Goal: Task Accomplishment & Management: Manage account settings

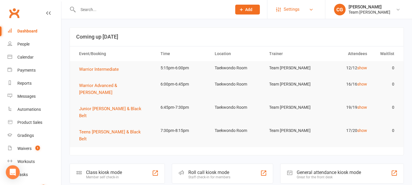
click at [290, 12] on span "Settings" at bounding box center [292, 9] width 16 height 13
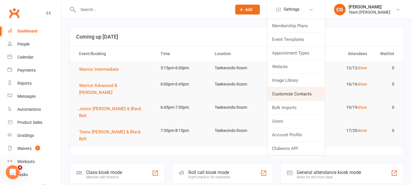
click at [286, 97] on link "Customize Contacts" at bounding box center [296, 93] width 58 height 13
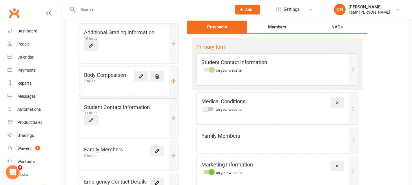
scroll to position [62, 0]
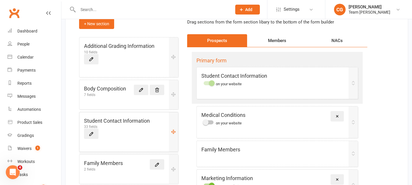
click at [125, 126] on div "33 fields" at bounding box center [117, 126] width 66 height 3
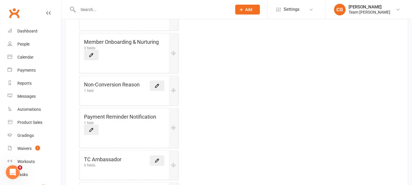
scroll to position [377, 0]
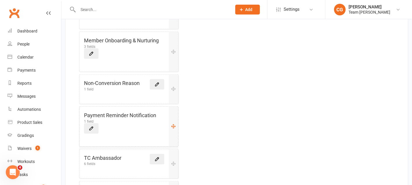
click at [113, 111] on h5 "Payment Reminder Notification" at bounding box center [120, 115] width 72 height 8
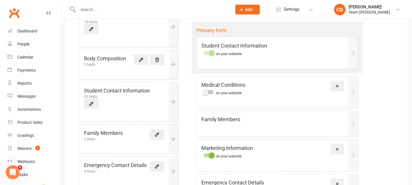
scroll to position [93, 0]
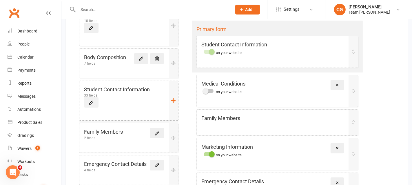
click at [94, 100] on icon at bounding box center [91, 102] width 5 height 5
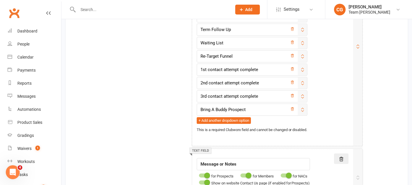
scroll to position [1366, 0]
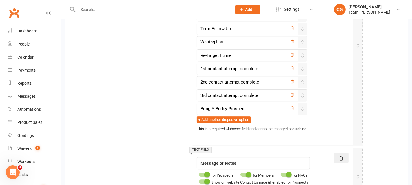
click at [377, 11] on div "Team Carlo Preston" at bounding box center [369, 12] width 42 height 5
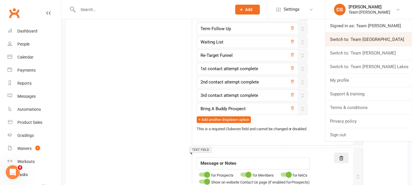
click at [369, 36] on link "Switch to: Team Carlo Airport West" at bounding box center [368, 39] width 87 height 13
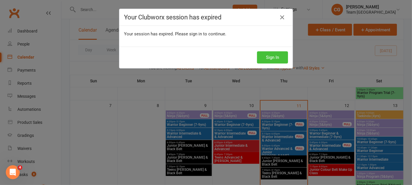
click at [275, 53] on button "Sign In" at bounding box center [272, 57] width 31 height 12
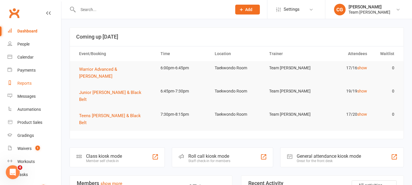
click at [23, 83] on div "Reports" at bounding box center [24, 83] width 14 height 5
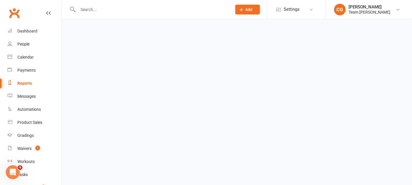
select select "100"
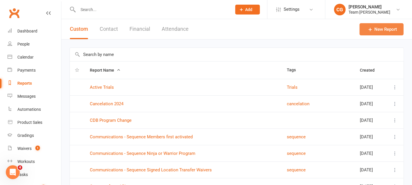
click at [381, 27] on link "New Report" at bounding box center [381, 29] width 44 height 12
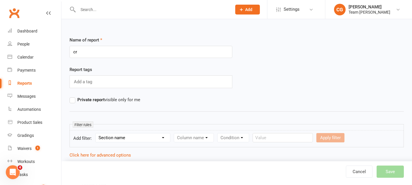
type input "c"
type input "Credit Vouchers"
click at [24, 85] on div "Reports" at bounding box center [24, 83] width 14 height 5
select select "100"
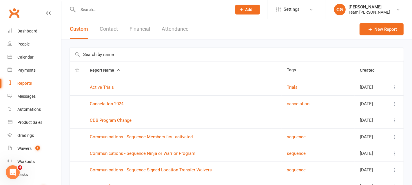
click at [142, 28] on button "Financial" at bounding box center [139, 29] width 21 height 20
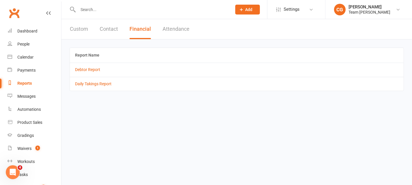
click at [103, 31] on button "Contact" at bounding box center [109, 29] width 18 height 20
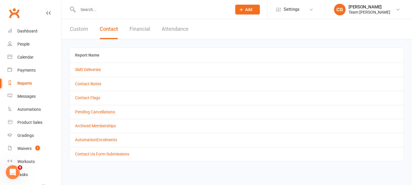
click at [177, 23] on button "Attendance" at bounding box center [175, 29] width 27 height 20
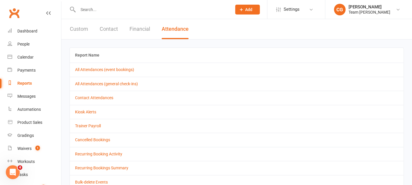
click at [78, 26] on button "Custom" at bounding box center [79, 29] width 18 height 20
select select "100"
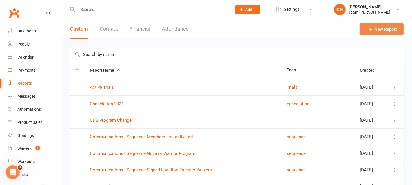
click at [376, 32] on link "New Report" at bounding box center [381, 29] width 44 height 12
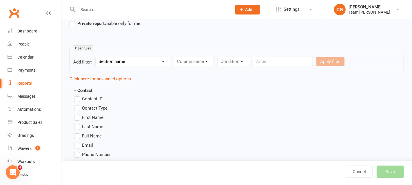
scroll to position [85, 0]
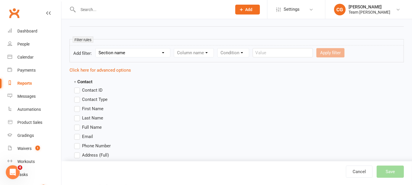
type input "Credit Voucher"
click at [121, 53] on select "Section name Contact Attendance Aggregate Payment Booking Waitlist Attendees Ca…" at bounding box center [133, 52] width 74 height 9
select select "20"
click at [96, 48] on select "Section name Contact Attendance Aggregate Payment Booking Waitlist Attendees Ca…" at bounding box center [133, 52] width 74 height 9
click at [209, 52] on select "Column name Category Reference Number Description Total Value Current Balance S…" at bounding box center [199, 52] width 51 height 9
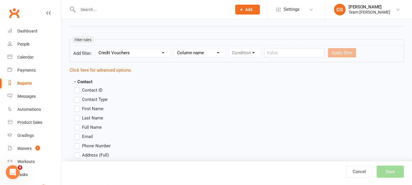
select select "0"
click at [175, 48] on select "Column name Category Reference Number Description Total Value Current Balance S…" at bounding box center [199, 52] width 51 height 9
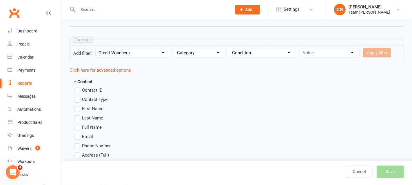
click at [255, 48] on div "Condition Equals Does not equal Contains Does not contain Is blank or does not …" at bounding box center [262, 52] width 67 height 9
click at [255, 51] on select "Condition Equals Does not equal Contains Does not contain Is blank or does not …" at bounding box center [262, 52] width 67 height 9
select select "0"
click at [230, 48] on select "Condition Equals Does not equal Contains Does not contain Is blank or does not …" at bounding box center [262, 52] width 67 height 9
click at [332, 48] on select "Value General Get Active Kids Voucher Gift Certificate" at bounding box center [329, 52] width 59 height 9
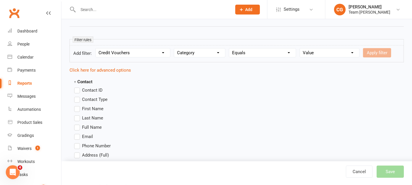
select select "0"
click at [300, 48] on select "Value General Get Active Kids Voucher Gift Certificate" at bounding box center [329, 52] width 59 height 9
click at [378, 52] on button "Apply filter" at bounding box center [377, 52] width 28 height 9
select select
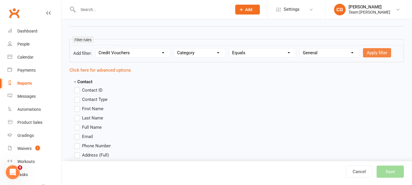
select select
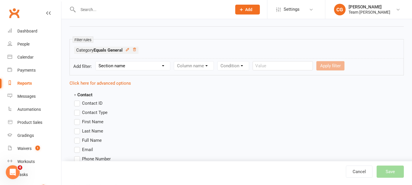
click at [125, 66] on select "Section name Contact Attendance Aggregate Payment Booking Waitlist Attendees Ca…" at bounding box center [133, 65] width 74 height 9
select select "20"
click at [96, 61] on select "Section name Contact Attendance Aggregate Payment Booking Waitlist Attendees Ca…" at bounding box center [133, 65] width 74 height 9
click at [210, 65] on select "Column name Category Reference Number Description Total Value Current Balance S…" at bounding box center [199, 65] width 51 height 9
click at [175, 61] on select "Column name Category Reference Number Description Total Value Current Balance S…" at bounding box center [199, 65] width 51 height 9
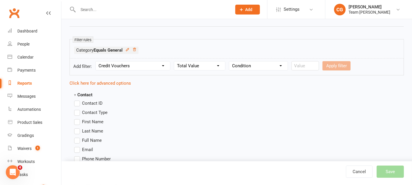
click at [193, 64] on select "Column name Category Reference Number Description Total Value Current Balance S…" at bounding box center [199, 65] width 51 height 9
select select "4"
click at [175, 61] on select "Column name Category Reference Number Description Total Value Current Balance S…" at bounding box center [199, 65] width 51 height 9
click at [250, 64] on select "Condition Is Is not Less than Greater than Less than or equal to Greater than o…" at bounding box center [258, 65] width 58 height 9
click at [230, 61] on select "Condition Is Is not Less than Greater than Less than or equal to Greater than o…" at bounding box center [258, 65] width 58 height 9
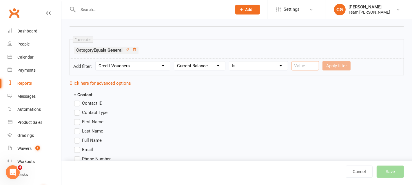
click at [299, 63] on input "number" at bounding box center [305, 65] width 28 height 9
click at [258, 64] on select "Condition Is Is not Less than Greater than Less than or equal to Greater than o…" at bounding box center [258, 65] width 58 height 9
select select "5"
click at [230, 61] on select "Condition Is Is not Less than Greater than Less than or equal to Greater than o…" at bounding box center [258, 65] width 58 height 9
click at [304, 64] on input "number" at bounding box center [305, 65] width 28 height 9
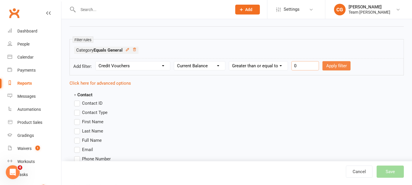
type input "0"
click at [337, 63] on button "Apply filter" at bounding box center [336, 65] width 28 height 9
select select
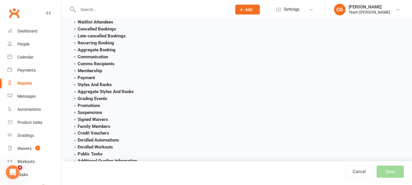
scroll to position [796, 0]
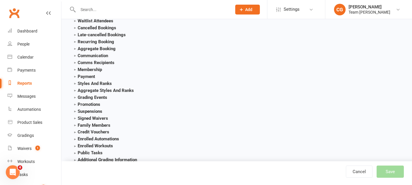
click at [75, 129] on strong "Credit Vouchers" at bounding box center [91, 131] width 35 height 5
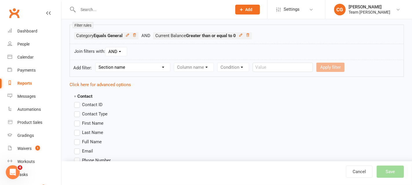
scroll to position [103, 0]
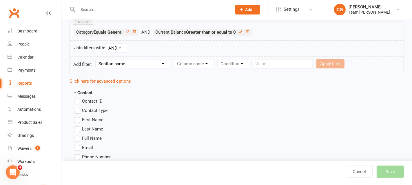
click at [79, 136] on label "Full Name" at bounding box center [88, 138] width 28 height 7
click at [78, 135] on input "Full Name" at bounding box center [76, 135] width 4 height 0
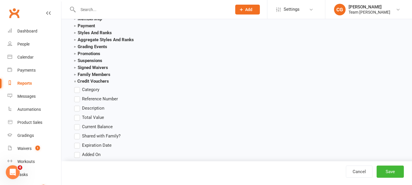
scroll to position [847, 0]
click at [77, 87] on label "Category" at bounding box center [86, 89] width 25 height 7
click at [77, 86] on input "Category" at bounding box center [76, 86] width 4 height 0
click at [76, 114] on label "Total Value" at bounding box center [89, 117] width 30 height 7
click at [76, 114] on input "Total Value" at bounding box center [76, 114] width 4 height 0
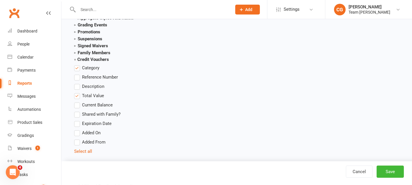
scroll to position [872, 0]
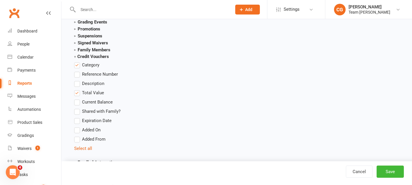
click at [78, 129] on label "Added On" at bounding box center [87, 130] width 26 height 7
click at [78, 127] on input "Added On" at bounding box center [76, 127] width 4 height 0
click at [387, 169] on button "Save" at bounding box center [389, 171] width 27 height 12
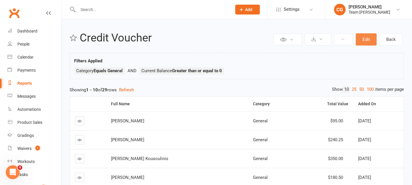
click at [369, 42] on button "Edit" at bounding box center [366, 39] width 21 height 12
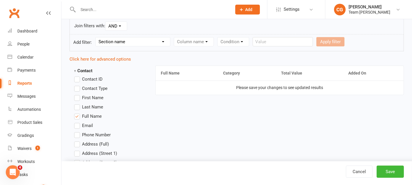
scroll to position [124, 0]
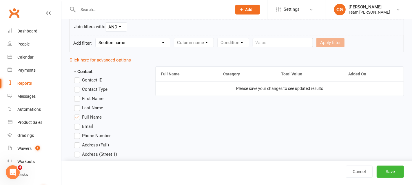
click at [127, 40] on select "Section name Contact Attendance Aggregate Payment Booking Waitlist Attendees Ca…" at bounding box center [133, 42] width 74 height 9
select select "20"
click at [96, 38] on select "Section name Contact Attendance Aggregate Payment Booking Waitlist Attendees Ca…" at bounding box center [133, 42] width 74 height 9
click at [211, 41] on select "Column name Category Reference Number Description Total Value Current Balance S…" at bounding box center [199, 42] width 51 height 9
select select "4"
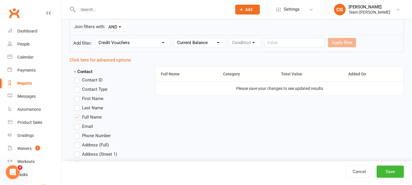
click at [175, 38] on select "Column name Category Reference Number Description Total Value Current Balance S…" at bounding box center [199, 42] width 51 height 9
click at [258, 42] on select "Condition Is Is not Less than Greater than Less than or equal to Greater than o…" at bounding box center [258, 42] width 58 height 9
click at [230, 38] on select "Condition Is Is not Less than Greater than Less than or equal to Greater than o…" at bounding box center [258, 42] width 58 height 9
click at [301, 43] on input "number" at bounding box center [305, 42] width 28 height 9
click at [247, 41] on select "Condition Is Is not Less than Greater than Less than or equal to Greater than o…" at bounding box center [258, 42] width 58 height 9
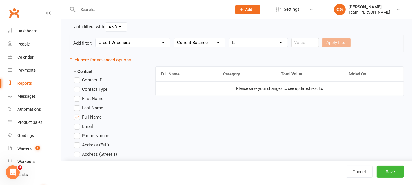
select select "5"
click at [230, 38] on select "Condition Is Is not Less than Greater than Less than or equal to Greater than o…" at bounding box center [258, 42] width 58 height 9
click at [306, 41] on input "number" at bounding box center [305, 42] width 28 height 9
type input "0"
click at [345, 38] on button "Apply filter" at bounding box center [336, 42] width 28 height 9
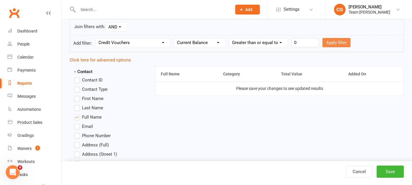
select select
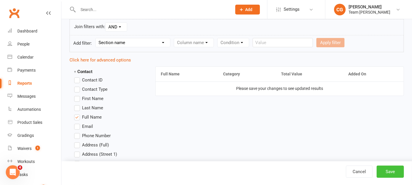
click at [386, 172] on button "Save" at bounding box center [389, 171] width 27 height 12
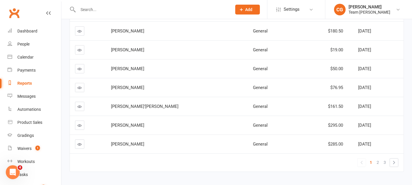
scroll to position [158, 0]
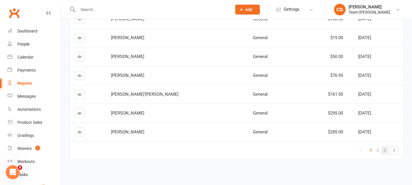
click at [382, 147] on link "3" at bounding box center [384, 150] width 7 height 8
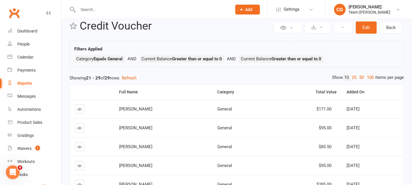
scroll to position [9, 0]
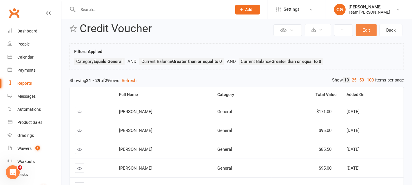
click at [366, 32] on button "Edit" at bounding box center [366, 30] width 21 height 12
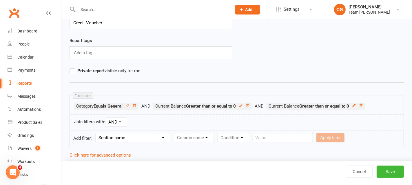
scroll to position [30, 0]
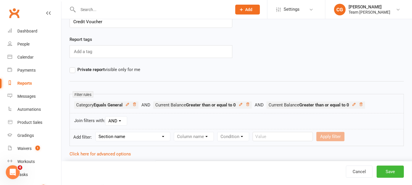
click at [361, 102] on li "Current Balance Greater than or equal to 0" at bounding box center [315, 104] width 98 height 7
click at [362, 103] on icon at bounding box center [360, 104] width 3 height 3
click at [391, 172] on button "Save" at bounding box center [389, 171] width 27 height 12
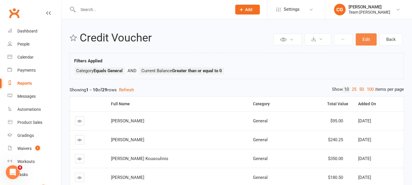
click at [366, 37] on button "Edit" at bounding box center [366, 39] width 21 height 12
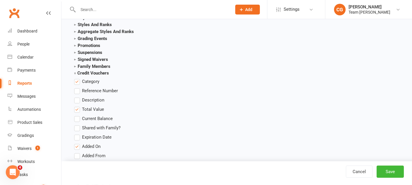
scroll to position [855, 0]
click at [79, 116] on label "Current Balance" at bounding box center [93, 118] width 39 height 7
click at [78, 115] on input "Current Balance" at bounding box center [76, 115] width 4 height 0
click at [78, 144] on label "Added On" at bounding box center [87, 146] width 26 height 7
click at [78, 143] on input "Added On" at bounding box center [76, 143] width 4 height 0
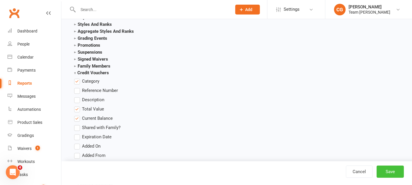
click at [392, 172] on button "Save" at bounding box center [389, 171] width 27 height 12
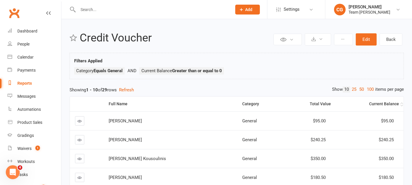
click at [385, 102] on div "Current Balance" at bounding box center [370, 104] width 58 height 4
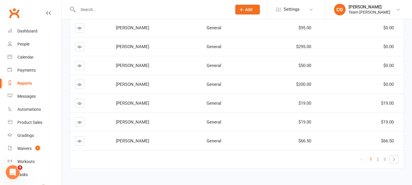
scroll to position [158, 0]
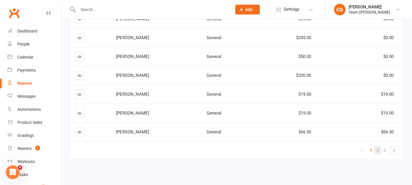
click at [380, 148] on link "2" at bounding box center [377, 150] width 7 height 8
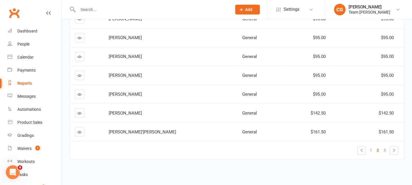
click at [79, 111] on icon at bounding box center [80, 113] width 4 height 4
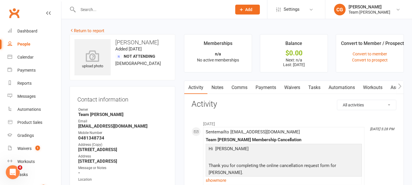
scroll to position [0, 58]
click at [393, 84] on link "Credit balance" at bounding box center [384, 87] width 37 height 13
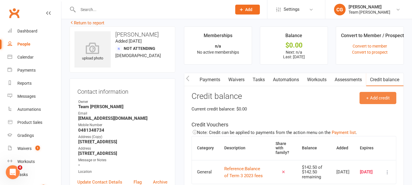
scroll to position [8, 0]
click at [92, 23] on link "Return to report" at bounding box center [87, 22] width 35 height 5
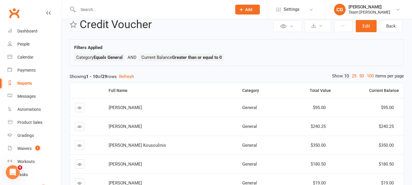
scroll to position [14, 0]
click at [366, 23] on button "Edit" at bounding box center [366, 26] width 21 height 12
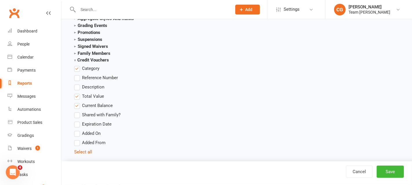
scroll to position [877, 0]
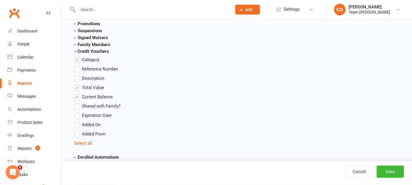
click at [78, 112] on label "Expiration Date" at bounding box center [92, 115] width 37 height 7
click at [78, 112] on input "Expiration Date" at bounding box center [76, 112] width 4 height 0
click at [390, 171] on button "Save" at bounding box center [389, 171] width 27 height 12
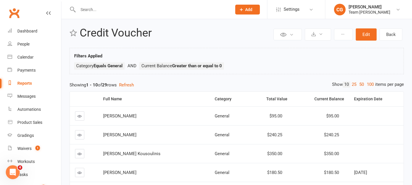
scroll to position [6, 0]
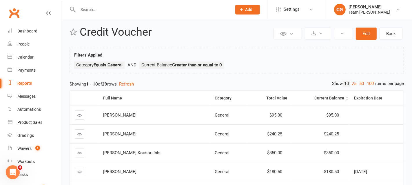
click at [326, 98] on div "Current Balance" at bounding box center [320, 98] width 47 height 4
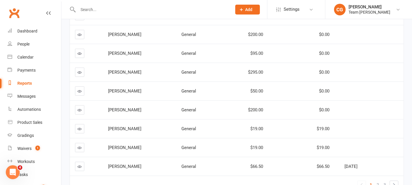
scroll to position [125, 0]
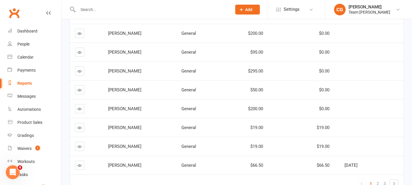
click at [80, 126] on icon at bounding box center [80, 127] width 4 height 4
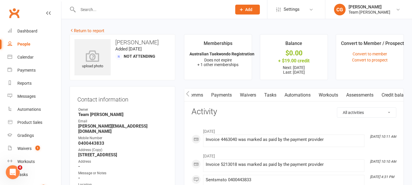
scroll to position [0, 58]
click at [385, 94] on link "Credit balance" at bounding box center [384, 94] width 37 height 13
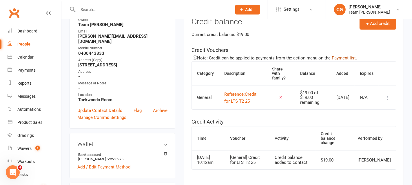
scroll to position [96, 0]
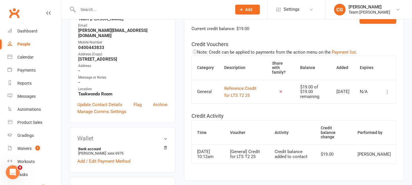
click at [390, 98] on td at bounding box center [386, 92] width 17 height 24
click at [386, 95] on icon at bounding box center [387, 92] width 6 height 6
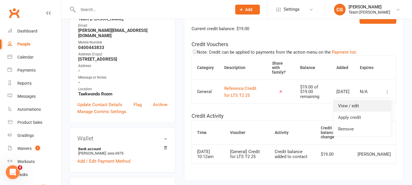
click at [374, 107] on link "View / edit" at bounding box center [361, 106] width 57 height 12
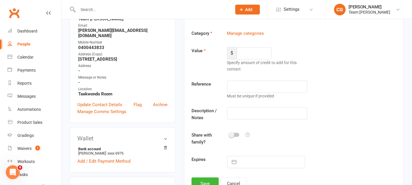
type input "19"
type input "Credit for LTS T2 25"
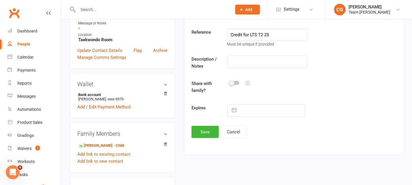
scroll to position [167, 0]
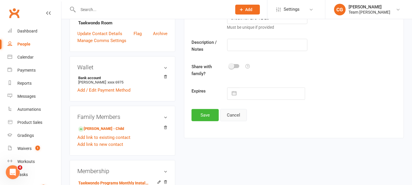
click at [230, 110] on button "Cancel" at bounding box center [233, 115] width 27 height 12
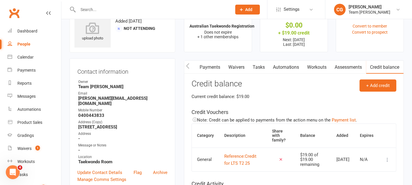
scroll to position [0, 0]
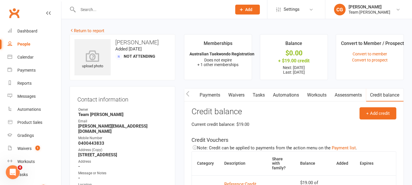
click at [207, 91] on link "Payments" at bounding box center [209, 94] width 29 height 13
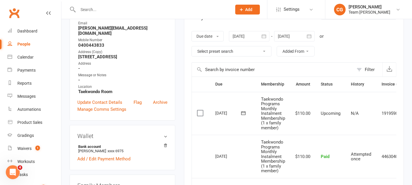
scroll to position [96, 0]
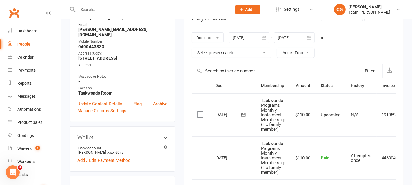
click at [267, 35] on icon "button" at bounding box center [264, 38] width 6 height 6
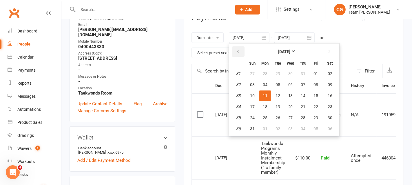
click at [239, 48] on button "button" at bounding box center [238, 51] width 12 height 10
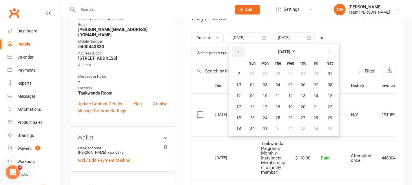
click at [239, 48] on button "button" at bounding box center [238, 51] width 12 height 10
click at [292, 71] on button "04" at bounding box center [290, 73] width 12 height 10
type input "04 Dec 2024"
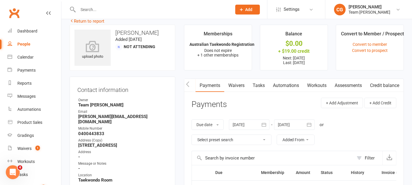
scroll to position [0, 0]
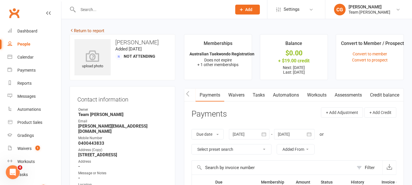
click at [95, 29] on link "Return to report" at bounding box center [87, 30] width 35 height 5
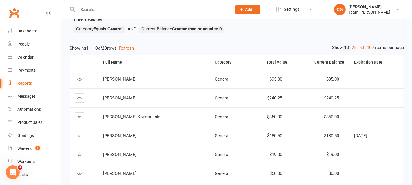
scroll to position [46, 0]
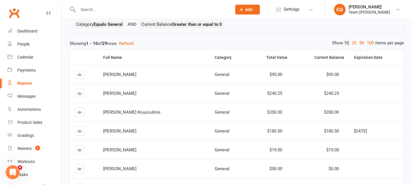
click at [78, 73] on icon at bounding box center [80, 74] width 4 height 4
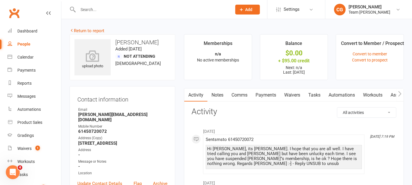
click at [400, 93] on icon "button" at bounding box center [399, 94] width 3 height 6
click at [391, 93] on link "Credit balance" at bounding box center [384, 94] width 37 height 13
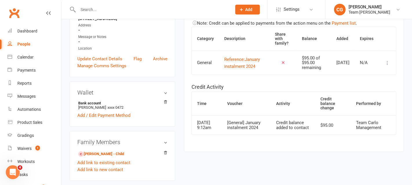
scroll to position [122, 0]
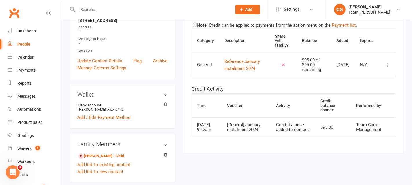
click at [389, 66] on icon at bounding box center [387, 65] width 6 height 6
click at [367, 77] on link "View / edit" at bounding box center [361, 79] width 57 height 12
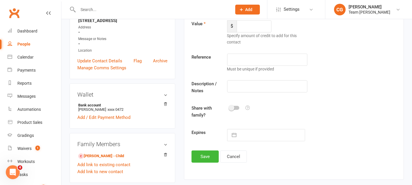
type input "95"
type input "January instalment 2024"
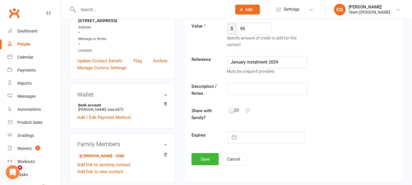
click at [235, 138] on button "button" at bounding box center [234, 138] width 10 height 12
select select "7"
select select "2025"
select select "8"
select select "2025"
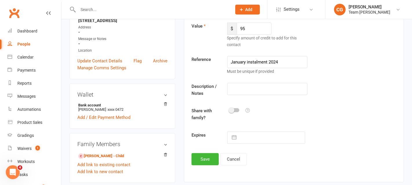
select select "9"
select select "2025"
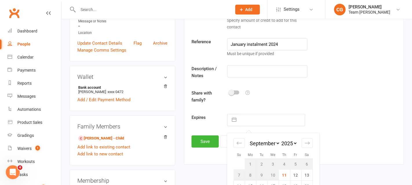
scroll to position [141, 0]
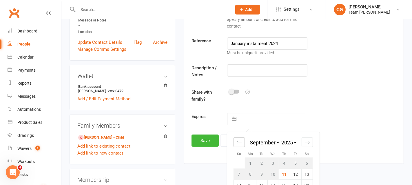
click at [236, 137] on div "Move backward to switch to the previous month." at bounding box center [238, 142] width 11 height 10
select select "5"
select select "2025"
select select "6"
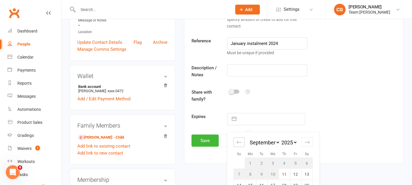
select select "2025"
click at [236, 137] on div "Move backward to switch to the previous month." at bounding box center [238, 142] width 11 height 10
select select "4"
select select "2025"
click at [236, 137] on div "Move backward to switch to the previous month." at bounding box center [238, 142] width 11 height 10
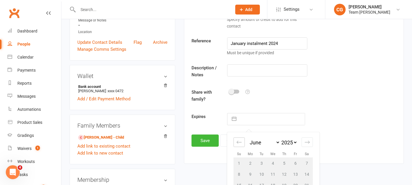
select select "3"
select select "2025"
click at [236, 137] on div "Move backward to switch to the previous month." at bounding box center [238, 142] width 11 height 10
select select "2"
select select "2025"
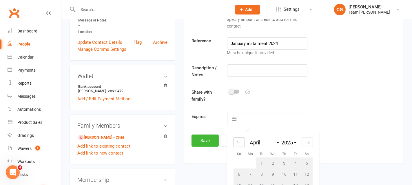
click at [236, 137] on div "Move backward to switch to the previous month." at bounding box center [238, 142] width 11 height 10
select select "1"
select select "2025"
click at [236, 137] on div "Move backward to switch to the previous month." at bounding box center [238, 142] width 11 height 10
select select "2025"
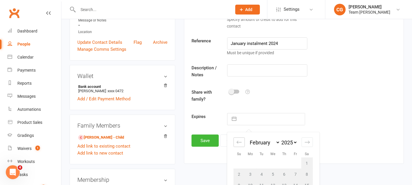
click at [236, 137] on div "Move backward to switch to the previous month." at bounding box center [238, 142] width 11 height 10
select select "11"
select select "2024"
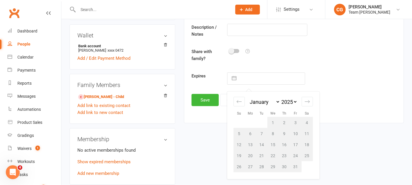
scroll to position [185, 0]
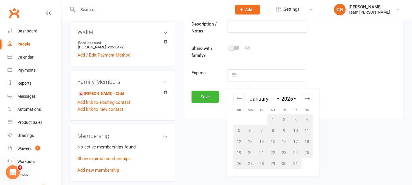
click at [274, 117] on td "1" at bounding box center [272, 119] width 11 height 11
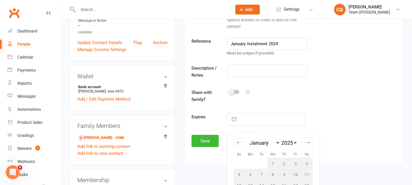
scroll to position [143, 0]
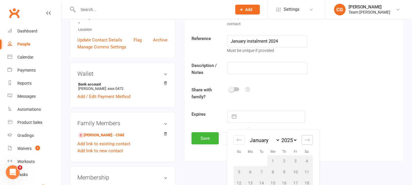
click at [309, 137] on icon "Move forward to switch to the next month." at bounding box center [307, 140] width 6 height 6
select select "2"
select select "2025"
click at [309, 137] on icon "Move forward to switch to the next month." at bounding box center [307, 140] width 6 height 6
select select "3"
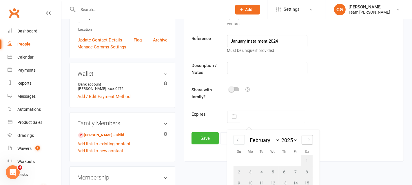
select select "2025"
click at [309, 137] on icon "Move forward to switch to the next month." at bounding box center [307, 140] width 6 height 6
select select "4"
select select "2025"
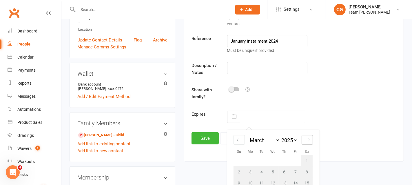
select select "5"
select select "2025"
click at [309, 137] on icon "Move forward to switch to the next month." at bounding box center [307, 140] width 6 height 6
select select "6"
select select "2025"
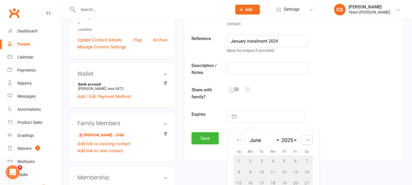
click at [309, 137] on icon "Move forward to switch to the next month." at bounding box center [307, 140] width 6 height 6
select select "7"
select select "2025"
click at [309, 137] on icon "Move forward to switch to the next month." at bounding box center [307, 140] width 6 height 6
select select "8"
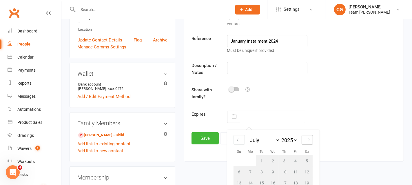
select select "2025"
click at [309, 137] on icon "Move forward to switch to the next month." at bounding box center [307, 140] width 6 height 6
select select "9"
select select "2025"
click at [309, 137] on icon "Move forward to switch to the next month." at bounding box center [307, 140] width 6 height 6
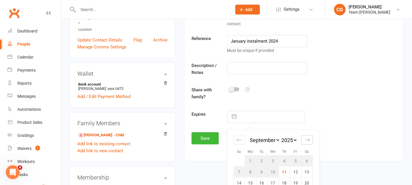
select select "10"
select select "2025"
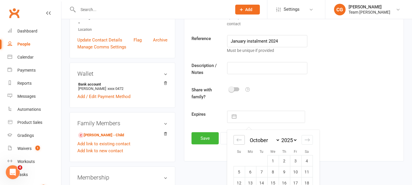
click at [235, 139] on div "Move backward to switch to the previous month." at bounding box center [238, 140] width 11 height 10
select select "7"
select select "2025"
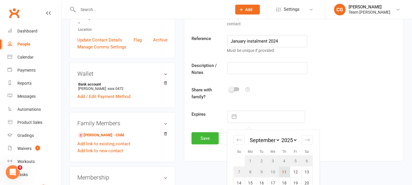
click at [286, 169] on td "11" at bounding box center [284, 171] width 11 height 11
type input "11 Sep 2025"
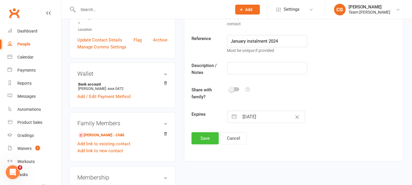
click at [211, 138] on button "Save" at bounding box center [204, 138] width 27 height 12
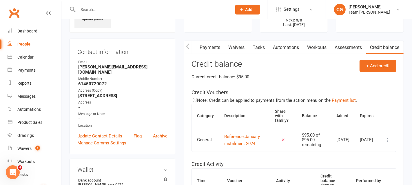
scroll to position [0, 0]
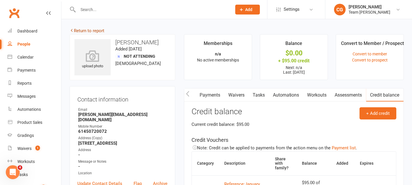
click at [100, 31] on link "Return to report" at bounding box center [87, 30] width 35 height 5
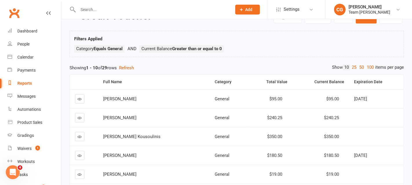
scroll to position [23, 0]
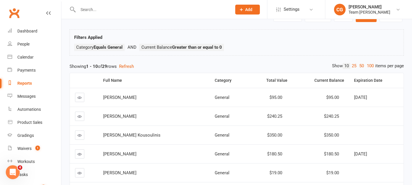
click at [78, 115] on icon at bounding box center [80, 116] width 4 height 4
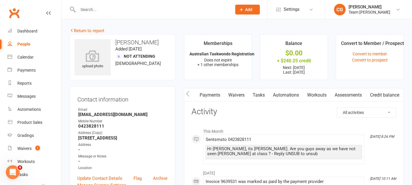
scroll to position [0, 57]
click at [387, 91] on link "Credit balance" at bounding box center [384, 94] width 37 height 13
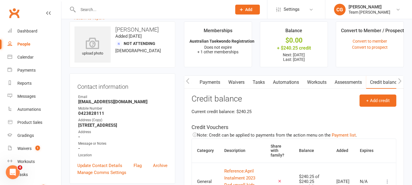
scroll to position [9, 0]
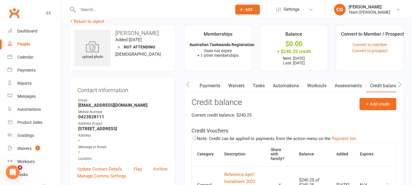
click at [199, 83] on link "Payments" at bounding box center [209, 85] width 29 height 13
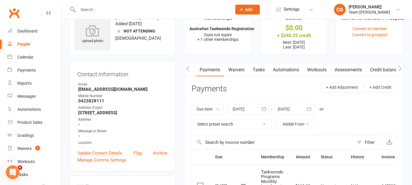
scroll to position [27, 0]
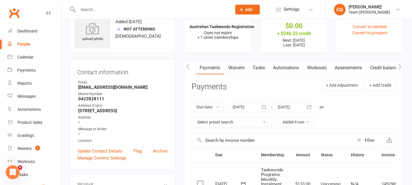
click at [264, 106] on icon "button" at bounding box center [264, 107] width 4 height 4
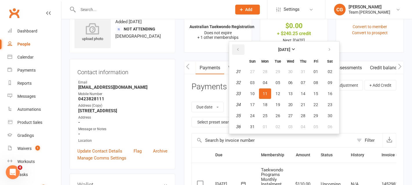
click at [240, 50] on icon "button" at bounding box center [238, 49] width 4 height 5
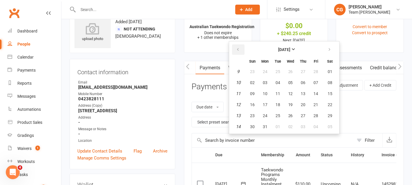
click at [240, 50] on icon "button" at bounding box center [238, 49] width 4 height 5
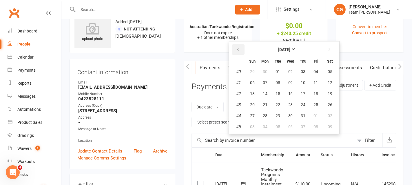
click at [240, 50] on icon "button" at bounding box center [238, 49] width 4 height 5
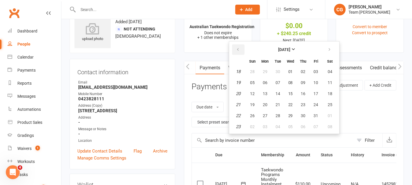
click at [240, 50] on icon "button" at bounding box center [238, 49] width 4 height 5
click at [325, 50] on button "button" at bounding box center [330, 49] width 12 height 10
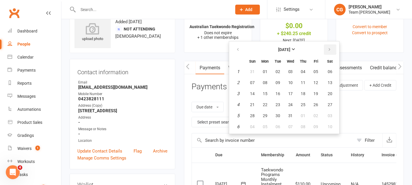
click at [325, 50] on button "button" at bounding box center [330, 49] width 12 height 10
click at [287, 47] on strong "[DATE]" at bounding box center [284, 49] width 12 height 5
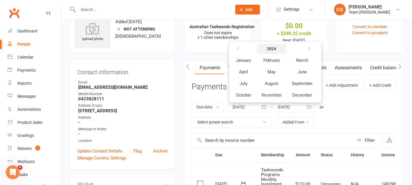
click at [268, 47] on strong "2024" at bounding box center [271, 48] width 9 height 5
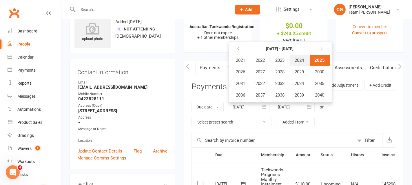
click at [300, 58] on span "2024" at bounding box center [299, 60] width 9 height 5
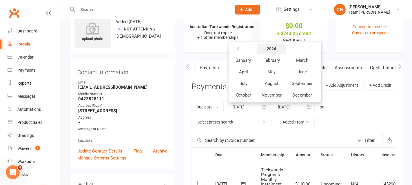
click at [273, 47] on strong "2024" at bounding box center [271, 48] width 9 height 5
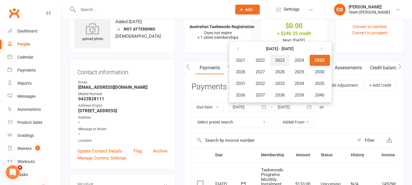
click at [281, 58] on span "2023" at bounding box center [279, 60] width 9 height 5
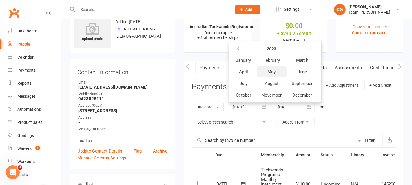
click at [276, 74] on button "May" at bounding box center [272, 71] width 30 height 11
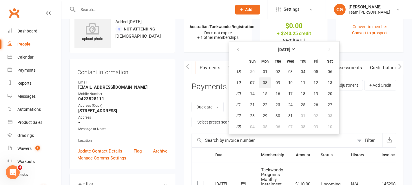
click at [267, 80] on button "08" at bounding box center [265, 82] width 12 height 10
type input "08 May 2023"
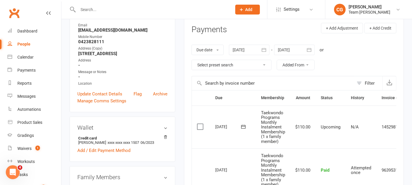
scroll to position [1, 0]
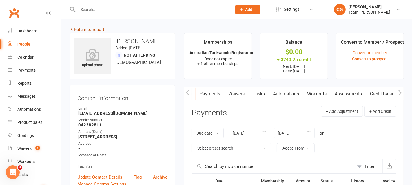
click at [86, 27] on link "Return to report" at bounding box center [87, 29] width 35 height 5
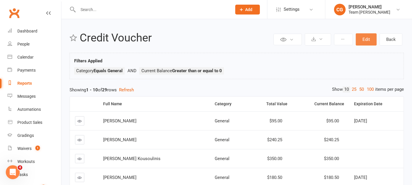
click at [363, 36] on button "Edit" at bounding box center [366, 39] width 21 height 12
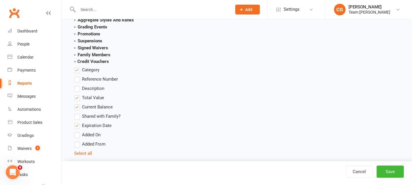
scroll to position [869, 0]
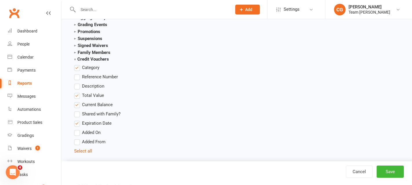
click at [75, 130] on label "Added On" at bounding box center [87, 132] width 26 height 7
click at [75, 129] on input "Added On" at bounding box center [76, 129] width 4 height 0
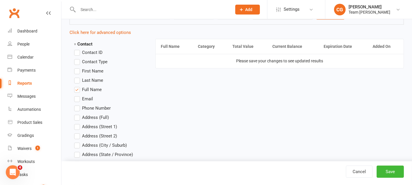
scroll to position [149, 0]
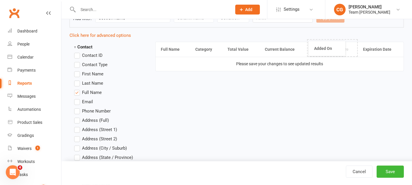
drag, startPoint x: 378, startPoint y: 47, endPoint x: 319, endPoint y: 47, distance: 59.1
click at [390, 175] on button "Save" at bounding box center [389, 171] width 27 height 12
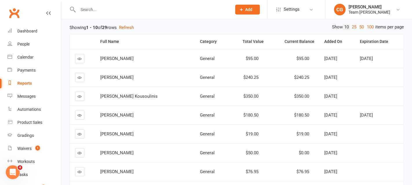
scroll to position [67, 0]
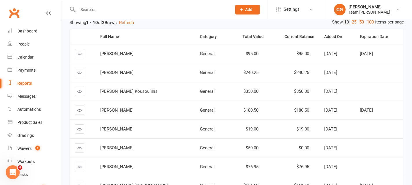
click at [80, 87] on link at bounding box center [79, 91] width 9 height 9
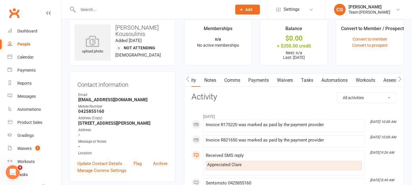
scroll to position [0, 58]
click at [385, 76] on link "Credit balance" at bounding box center [384, 80] width 37 height 13
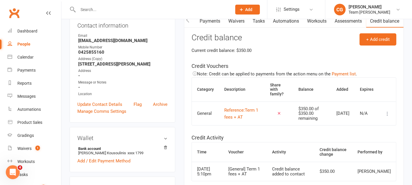
scroll to position [130, 0]
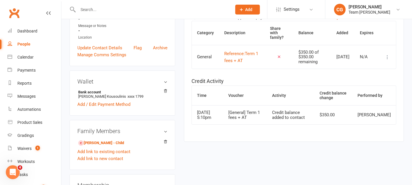
click at [388, 57] on icon at bounding box center [387, 57] width 6 height 6
click at [370, 94] on link "Remove" at bounding box center [361, 94] width 57 height 12
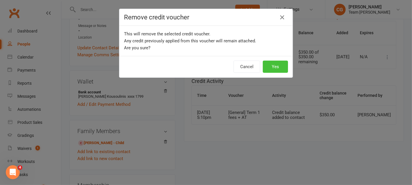
click at [281, 63] on button "Yes" at bounding box center [275, 67] width 25 height 12
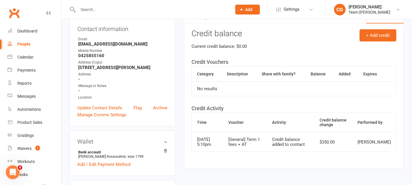
scroll to position [0, 0]
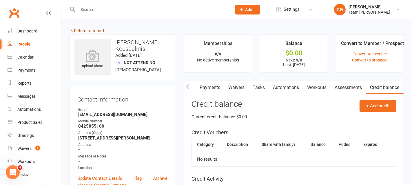
click at [96, 30] on link "Return to report" at bounding box center [87, 30] width 35 height 5
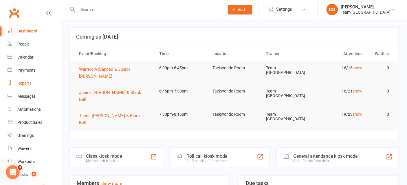
click at [27, 82] on div "Reports" at bounding box center [24, 83] width 14 height 5
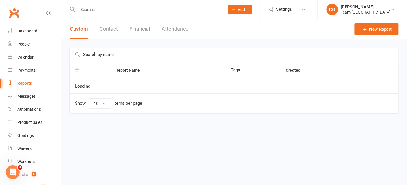
select select "100"
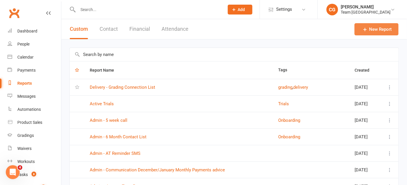
click at [385, 32] on link "New Report" at bounding box center [377, 29] width 44 height 12
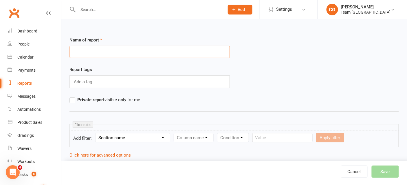
paste input "Finance: Credit Voucher"
type input "Finance: Credit Voucher"
click at [92, 81] on input "text" at bounding box center [83, 82] width 21 height 8
type input "finance"
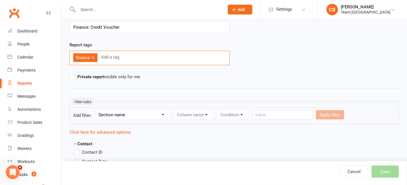
scroll to position [40, 0]
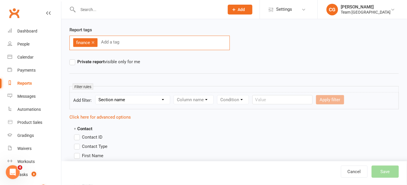
click at [113, 98] on select "Section name Contact Attendance Aggregate Payment Booking Waitlist Attendees Ca…" at bounding box center [133, 99] width 74 height 9
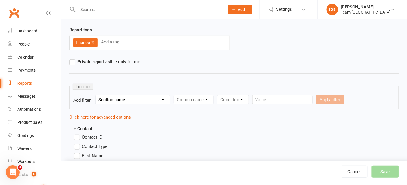
select select "20"
click at [96, 95] on select "Section name Contact Attendance Aggregate Payment Booking Waitlist Attendees Ca…" at bounding box center [133, 99] width 74 height 9
click at [204, 97] on select "Column name Category Reference Number Description Total Value Current Balance S…" at bounding box center [199, 99] width 51 height 9
click at [175, 95] on select "Column name Category Reference Number Description Total Value Current Balance S…" at bounding box center [199, 99] width 51 height 9
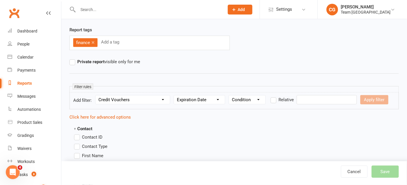
click at [195, 100] on select "Column name Category Reference Number Description Total Value Current Balance S…" at bounding box center [199, 99] width 51 height 9
select select "7"
click at [175, 95] on select "Column name Category Reference Number Description Total Value Current Balance S…" at bounding box center [199, 99] width 51 height 9
click at [251, 99] on select "Condition Is Is not Before After Before or on After or on Is blank Is not blank" at bounding box center [247, 99] width 36 height 9
select select "5"
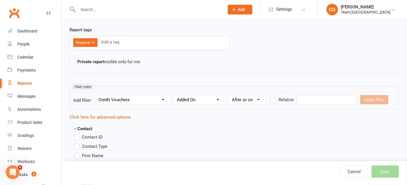
click at [230, 95] on select "Condition Is Is not Before After Before or on After or on Is blank Is not blank" at bounding box center [247, 99] width 36 height 9
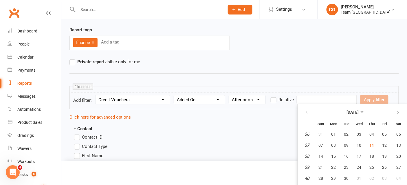
scroll to position [49, 0]
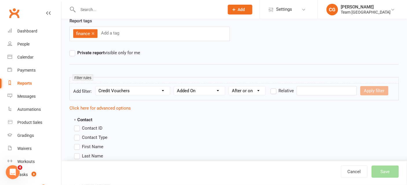
click at [309, 89] on input "text" at bounding box center [327, 90] width 60 height 9
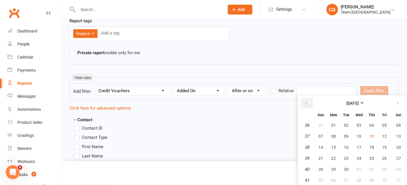
click at [308, 103] on icon "button" at bounding box center [307, 103] width 4 height 5
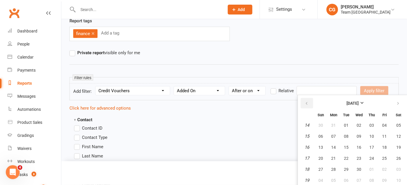
click at [308, 103] on icon "button" at bounding box center [307, 103] width 4 height 5
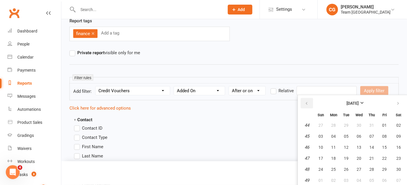
click at [308, 103] on icon "button" at bounding box center [307, 103] width 4 height 5
click at [322, 125] on span "01" at bounding box center [321, 125] width 5 height 5
type input "[DATE]"
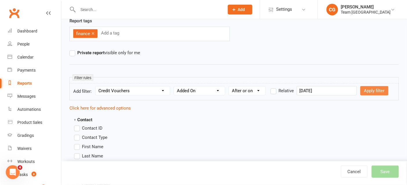
click at [361, 91] on button "Apply filter" at bounding box center [375, 90] width 28 height 9
select select
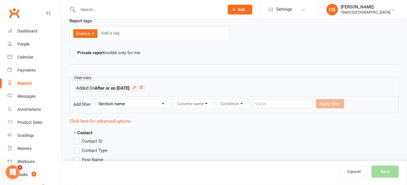
click at [116, 103] on select "Section name Contact Attendance Aggregate Payment Booking Waitlist Attendees Ca…" at bounding box center [133, 103] width 74 height 9
click at [133, 103] on select "Section name Contact Attendance Aggregate Payment Booking Waitlist Attendees Ca…" at bounding box center [133, 103] width 74 height 9
select select "20"
click at [96, 99] on select "Section name Contact Attendance Aggregate Payment Booking Waitlist Attendees Ca…" at bounding box center [133, 103] width 74 height 9
click at [212, 102] on select "Column name Category Reference Number Description Total Value Current Balance S…" at bounding box center [199, 103] width 51 height 9
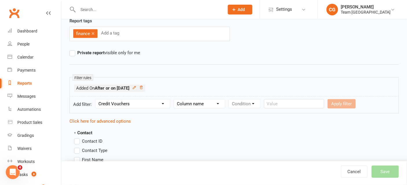
click at [196, 103] on select "Column name Category Reference Number Description Total Value Current Balance S…" at bounding box center [199, 103] width 51 height 9
select select "4"
click at [175, 99] on select "Column name Category Reference Number Description Total Value Current Balance S…" at bounding box center [199, 103] width 51 height 9
click at [247, 102] on select "Condition Is Is not Less than Greater than Less than or equal to Greater than o…" at bounding box center [258, 103] width 58 height 9
select select "1"
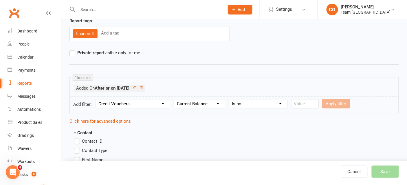
click at [230, 99] on select "Condition Is Is not Less than Greater than Less than or equal to Greater than o…" at bounding box center [258, 103] width 58 height 9
click at [304, 100] on input "number" at bounding box center [305, 103] width 28 height 9
type input "0"
click at [341, 99] on button "Apply filter" at bounding box center [336, 103] width 28 height 9
select select
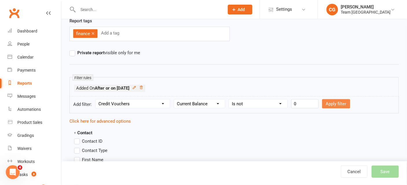
select select
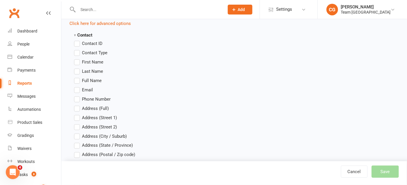
scroll to position [163, 0]
click at [77, 76] on label "Full Name" at bounding box center [88, 79] width 28 height 7
click at [77, 76] on input "Full Name" at bounding box center [76, 76] width 4 height 0
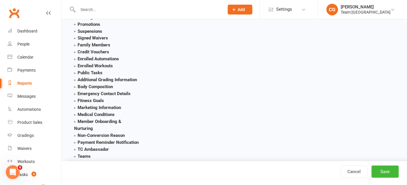
scroll to position [882, 0]
click at [76, 50] on strong "Credit Vouchers" at bounding box center [91, 52] width 35 height 5
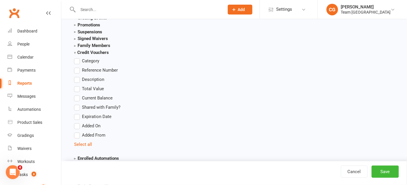
click at [78, 59] on label "Category" at bounding box center [86, 61] width 25 height 7
click at [78, 58] on input "Category" at bounding box center [76, 58] width 4 height 0
click at [79, 86] on label "Total Value" at bounding box center [89, 88] width 30 height 7
click at [78, 85] on input "Total Value" at bounding box center [76, 85] width 4 height 0
click at [79, 96] on label "Current Balance" at bounding box center [93, 98] width 39 height 7
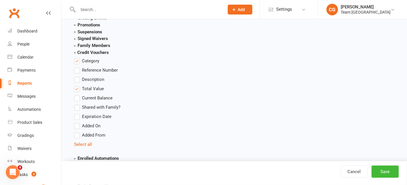
click at [78, 95] on input "Current Balance" at bounding box center [76, 95] width 4 height 0
click at [79, 122] on label "Added On" at bounding box center [87, 125] width 26 height 7
click at [78, 122] on input "Added On" at bounding box center [76, 122] width 4 height 0
click at [78, 115] on label "Expiration Date" at bounding box center [92, 116] width 37 height 7
click at [78, 113] on input "Expiration Date" at bounding box center [76, 113] width 4 height 0
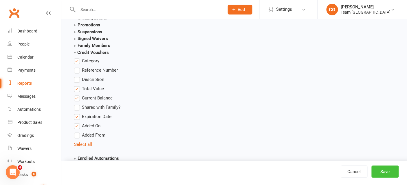
click at [387, 171] on button "Save" at bounding box center [385, 171] width 27 height 12
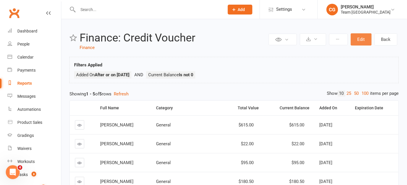
click at [360, 39] on button "Edit" at bounding box center [361, 39] width 21 height 12
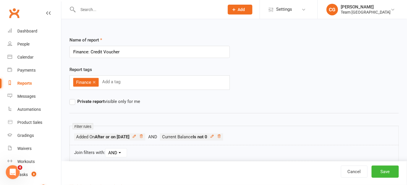
click at [120, 52] on input "Finance: Credit Voucher" at bounding box center [150, 52] width 160 height 12
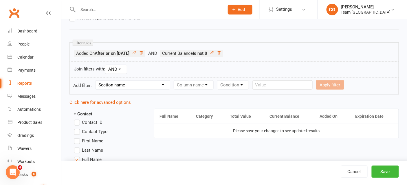
scroll to position [95, 0]
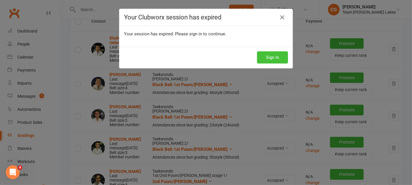
scroll to position [23, 0]
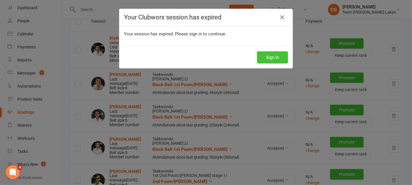
click at [277, 51] on button "Sign In" at bounding box center [272, 57] width 31 height 12
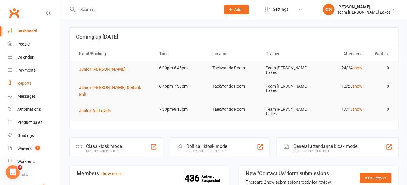
click at [26, 83] on div "Reports" at bounding box center [24, 83] width 14 height 5
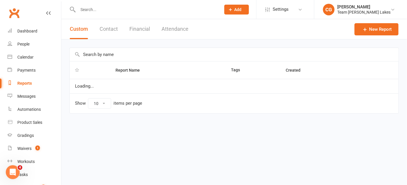
select select "50"
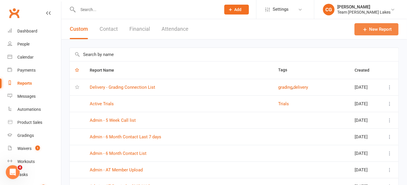
click at [378, 28] on link "New Report" at bounding box center [377, 29] width 44 height 12
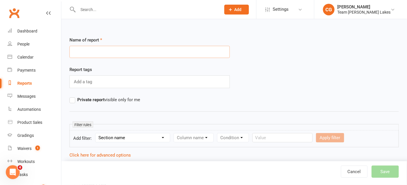
paste input "Finance: Credit Voucher"
type input "Finance: Credit Voucher"
click at [96, 81] on div "Add a tag" at bounding box center [150, 81] width 160 height 13
type input "finance"
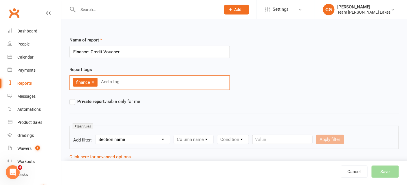
click at [120, 139] on select "Section name Contact Attendance Aggregate Payment Booking Waitlist Attendees Ca…" at bounding box center [133, 139] width 74 height 9
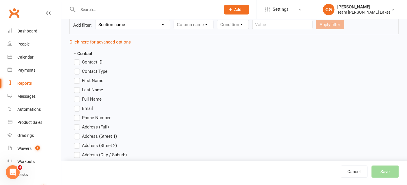
scroll to position [116, 0]
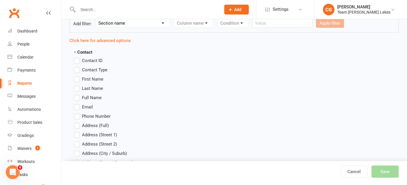
click at [127, 22] on select "Section name Contact Attendance Aggregate Payment Booking Waitlist Attendees Ca…" at bounding box center [133, 23] width 74 height 9
select select "20"
click at [96, 19] on select "Section name Contact Attendance Aggregate Payment Booking Waitlist Attendees Ca…" at bounding box center [133, 23] width 74 height 9
click at [211, 24] on select "Column name Category Reference Number Description Total Value Current Balance S…" at bounding box center [199, 23] width 51 height 9
select select "7"
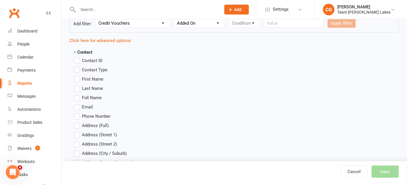
click at [175, 19] on select "Column name Category Reference Number Description Total Value Current Balance S…" at bounding box center [199, 23] width 51 height 9
click at [246, 21] on select "Condition Is Is not Before After Before or on After or on Is blank Is not blank" at bounding box center [247, 23] width 36 height 9
select select "5"
click at [230, 19] on select "Condition Is Is not Before After Before or on After or on Is blank Is not blank" at bounding box center [247, 23] width 36 height 9
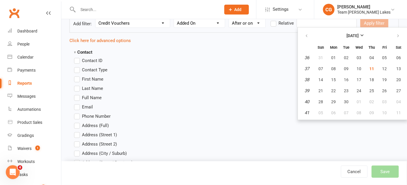
click at [305, 23] on input "text" at bounding box center [327, 23] width 60 height 9
click at [307, 36] on icon "button" at bounding box center [307, 36] width 4 height 5
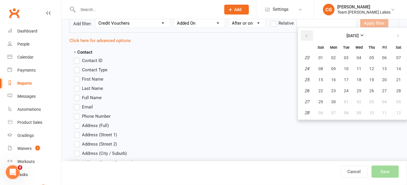
click at [307, 36] on icon "button" at bounding box center [307, 36] width 4 height 5
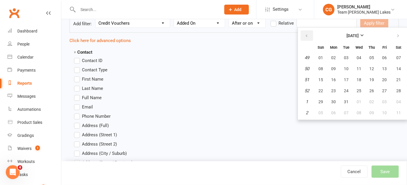
click at [307, 36] on icon "button" at bounding box center [307, 36] width 4 height 5
click at [320, 56] on span "01" at bounding box center [321, 57] width 5 height 5
type input "[DATE]"
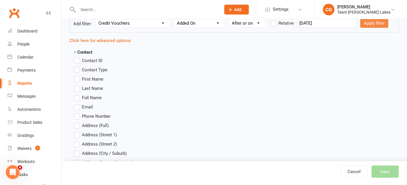
click at [365, 22] on button "Apply filter" at bounding box center [375, 23] width 28 height 9
select select
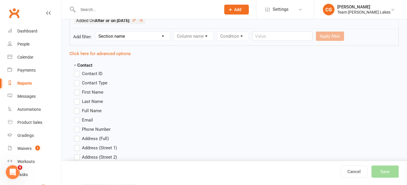
click at [389, 171] on div "Cancel Save" at bounding box center [374, 171] width 66 height 12
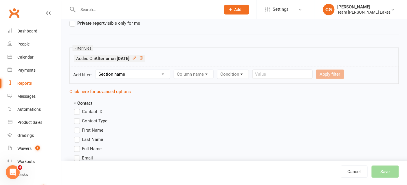
scroll to position [77, 0]
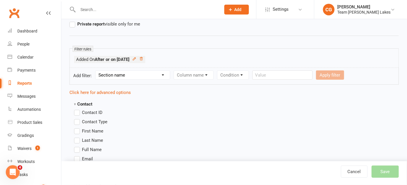
click at [149, 74] on select "Section name Contact Attendance Aggregate Payment Booking Waitlist Attendees Ca…" at bounding box center [133, 75] width 74 height 9
select select "20"
click at [96, 71] on select "Section name Contact Attendance Aggregate Payment Booking Waitlist Attendees Ca…" at bounding box center [133, 75] width 74 height 9
click at [204, 72] on select "Column name Category Reference Number Description Total Value Current Balance S…" at bounding box center [199, 75] width 51 height 9
select select "3"
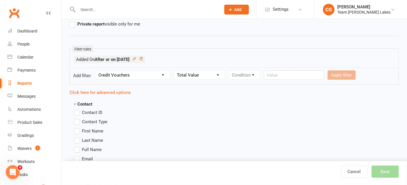
click at [175, 71] on select "Column name Category Reference Number Description Total Value Current Balance S…" at bounding box center [199, 75] width 51 height 9
click at [246, 75] on select "Condition Is Is not Less than Greater than Less than or equal to Greater than o…" at bounding box center [258, 75] width 58 height 9
select select "3"
click at [230, 71] on select "Condition Is Is not Less than Greater than Less than or equal to Greater than o…" at bounding box center [258, 75] width 58 height 9
click at [304, 74] on input "number" at bounding box center [305, 74] width 28 height 9
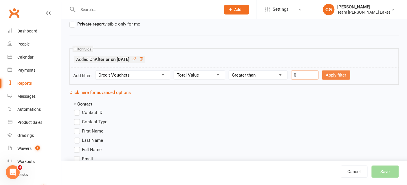
type input "0"
click at [344, 70] on button "Apply filter" at bounding box center [336, 74] width 28 height 9
select select
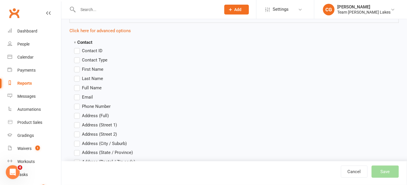
scroll to position [165, 0]
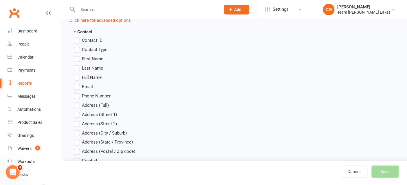
click at [80, 75] on label "Full Name" at bounding box center [88, 77] width 28 height 7
click at [78, 74] on input "Full Name" at bounding box center [76, 74] width 4 height 0
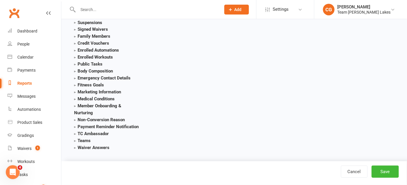
scroll to position [889, 0]
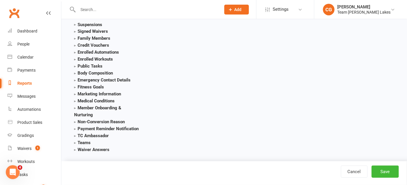
click at [74, 43] on strong "Credit Vouchers" at bounding box center [91, 45] width 35 height 5
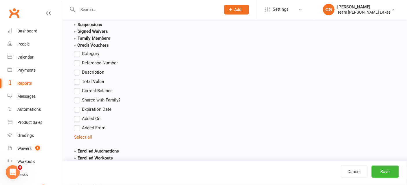
click at [78, 50] on label "Category" at bounding box center [86, 53] width 25 height 7
click at [78, 50] on input "Category" at bounding box center [76, 50] width 4 height 0
click at [77, 79] on label "Total Value" at bounding box center [89, 81] width 30 height 7
click at [77, 78] on input "Total Value" at bounding box center [76, 78] width 4 height 0
click at [79, 115] on label "Added On" at bounding box center [87, 118] width 26 height 7
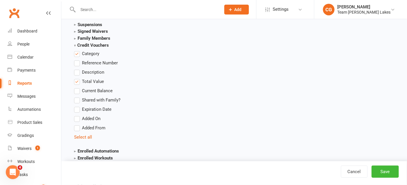
click at [78, 115] on input "Added On" at bounding box center [76, 115] width 4 height 0
click at [79, 106] on label "Expiration Date" at bounding box center [92, 109] width 37 height 7
click at [78, 106] on input "Expiration Date" at bounding box center [76, 106] width 4 height 0
click at [389, 171] on button "Save" at bounding box center [385, 171] width 27 height 12
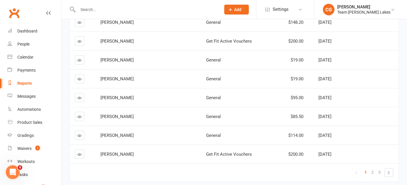
scroll to position [141, 0]
click at [375, 170] on link "2" at bounding box center [373, 172] width 7 height 8
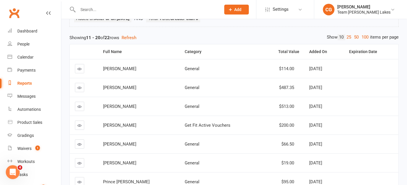
scroll to position [56, 0]
click at [80, 106] on icon at bounding box center [80, 107] width 4 height 4
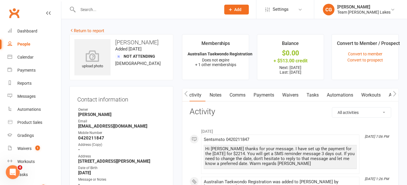
scroll to position [0, 61]
click at [378, 94] on link "Credit balance" at bounding box center [379, 94] width 37 height 13
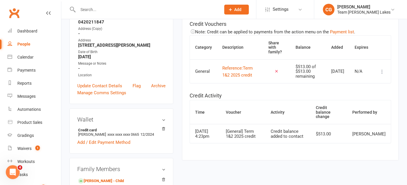
scroll to position [123, 0]
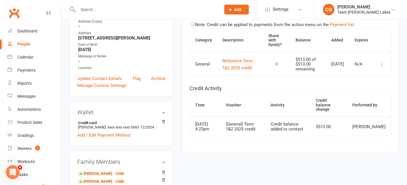
click at [383, 66] on icon at bounding box center [383, 64] width 6 height 6
click at [368, 102] on link "Remove" at bounding box center [357, 102] width 57 height 12
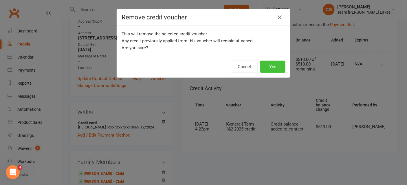
click at [274, 66] on button "Yes" at bounding box center [272, 67] width 25 height 12
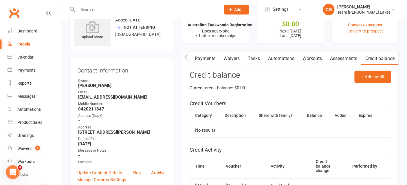
scroll to position [0, 0]
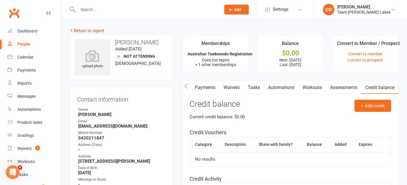
click at [78, 29] on link "Return to report" at bounding box center [87, 30] width 35 height 5
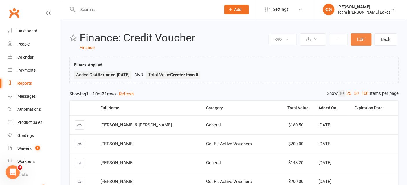
click at [360, 39] on button "Edit" at bounding box center [361, 39] width 21 height 12
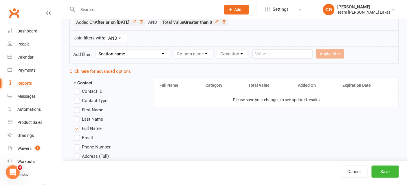
scroll to position [112, 0]
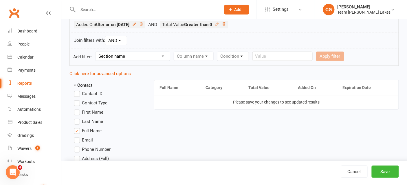
click at [112, 56] on select "Section name Contact Attendance Aggregate Payment Booking Waitlist Attendees Ca…" at bounding box center [133, 56] width 74 height 9
click at [357, 171] on link "Cancel" at bounding box center [354, 171] width 27 height 12
select select "50"
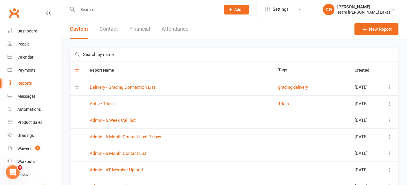
click at [128, 56] on input "text" at bounding box center [234, 54] width 329 height 13
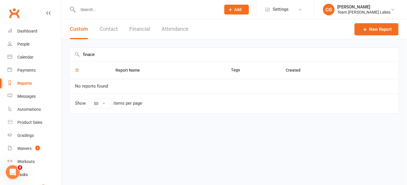
drag, startPoint x: 106, startPoint y: 55, endPoint x: 70, endPoint y: 54, distance: 35.6
click at [70, 54] on input "finace" at bounding box center [234, 54] width 329 height 13
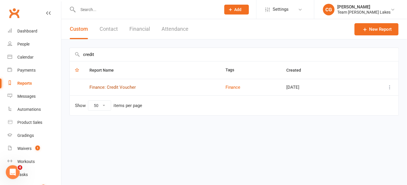
type input "credit"
click at [123, 86] on link "Finance: Credit Voucher" at bounding box center [112, 87] width 46 height 5
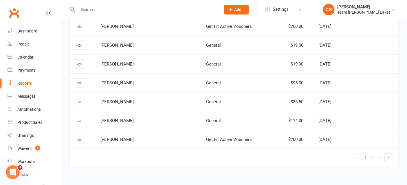
scroll to position [156, 0]
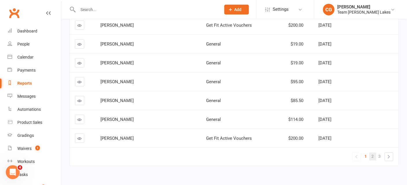
click at [372, 155] on link "2" at bounding box center [373, 156] width 7 height 8
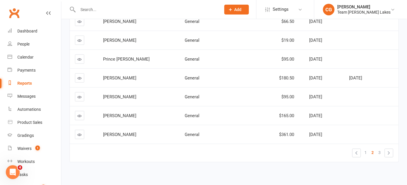
scroll to position [160, 0]
click at [382, 149] on link "3" at bounding box center [379, 152] width 7 height 8
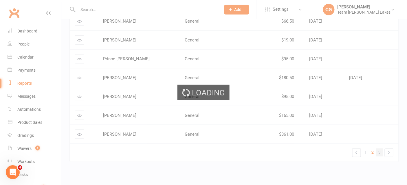
scroll to position [0, 0]
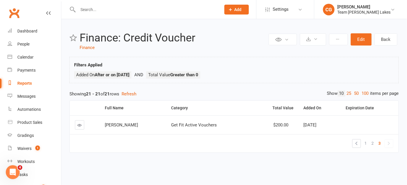
click at [78, 123] on icon at bounding box center [80, 125] width 4 height 4
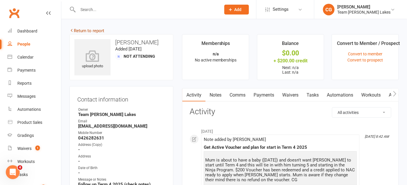
click at [92, 30] on link "Return to report" at bounding box center [87, 30] width 35 height 5
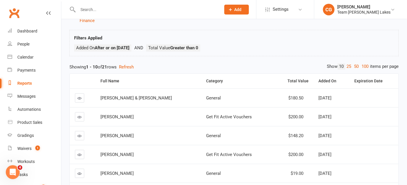
scroll to position [28, 0]
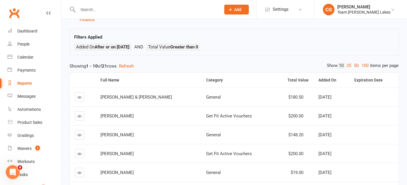
click at [79, 112] on link at bounding box center [79, 115] width 9 height 9
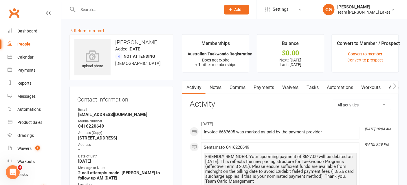
click at [261, 83] on link "Payments" at bounding box center [264, 87] width 29 height 13
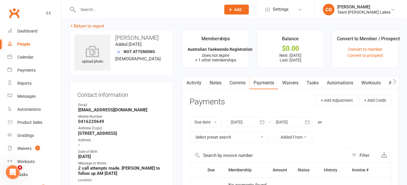
scroll to position [5, 0]
click at [87, 23] on link "Return to report" at bounding box center [87, 25] width 35 height 5
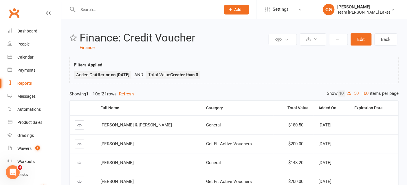
click at [81, 142] on icon at bounding box center [80, 144] width 4 height 4
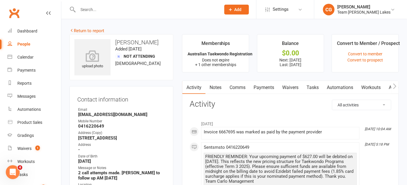
click at [267, 85] on link "Payments" at bounding box center [264, 87] width 29 height 13
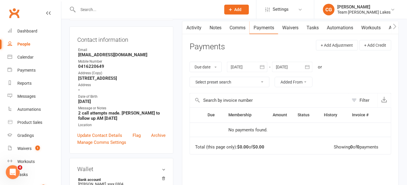
scroll to position [57, 0]
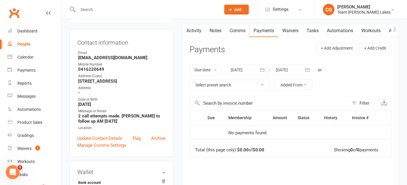
click at [263, 68] on icon "button" at bounding box center [262, 70] width 6 height 6
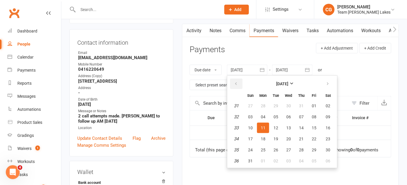
click at [236, 81] on icon "button" at bounding box center [236, 83] width 4 height 5
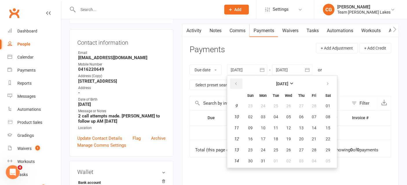
click at [236, 81] on icon "button" at bounding box center [236, 83] width 4 height 5
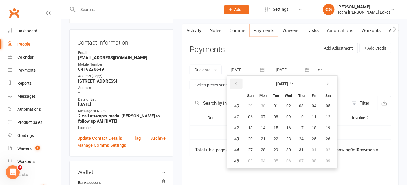
click at [236, 81] on icon "button" at bounding box center [236, 83] width 4 height 5
click at [241, 81] on button "button" at bounding box center [236, 83] width 12 height 10
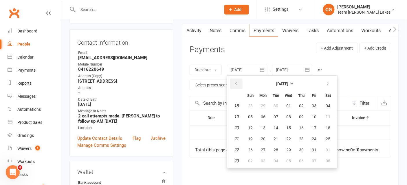
click at [240, 81] on button "button" at bounding box center [236, 83] width 12 height 10
click at [265, 104] on span "01" at bounding box center [263, 105] width 5 height 5
type input "01 Apr 2024"
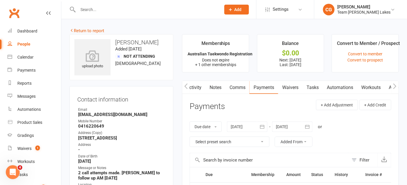
scroll to position [0, 61]
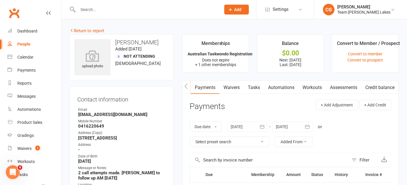
click at [375, 87] on link "Credit balance" at bounding box center [379, 87] width 37 height 13
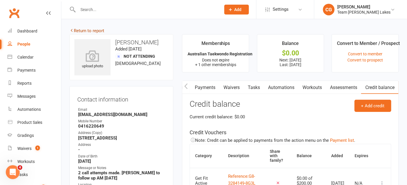
click at [87, 29] on link "Return to report" at bounding box center [87, 30] width 35 height 5
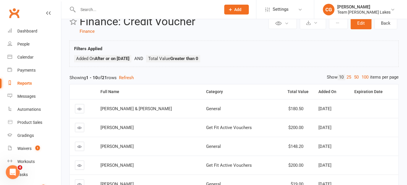
scroll to position [18, 0]
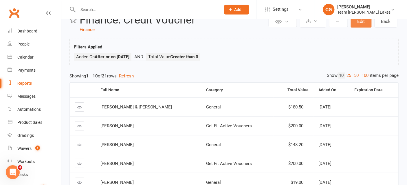
click at [361, 23] on button "Edit" at bounding box center [361, 21] width 21 height 12
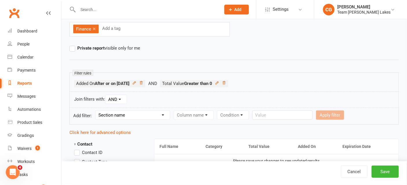
scroll to position [58, 0]
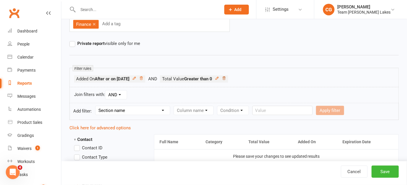
click at [226, 77] on icon at bounding box center [224, 77] width 3 height 3
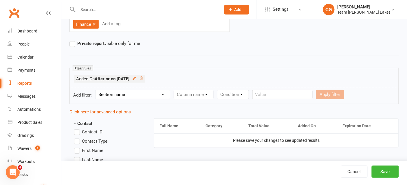
click at [115, 92] on select "Section name Contact Attendance Aggregate Payment Booking Waitlist Attendees Ca…" at bounding box center [133, 94] width 74 height 9
select select "20"
click at [96, 90] on select "Section name Contact Attendance Aggregate Payment Booking Waitlist Attendees Ca…" at bounding box center [133, 94] width 74 height 9
click at [211, 92] on select "Column name Category Reference Number Description Total Value Current Balance S…" at bounding box center [199, 94] width 51 height 9
select select "4"
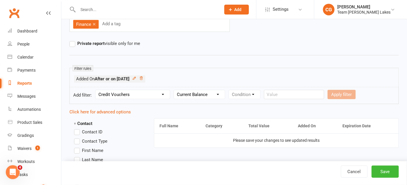
click at [175, 90] on select "Column name Category Reference Number Description Total Value Current Balance S…" at bounding box center [199, 94] width 51 height 9
click at [255, 92] on select "Condition Is Is not Less than Greater than Less than or equal to Greater than o…" at bounding box center [258, 94] width 58 height 9
select select "3"
click at [230, 90] on select "Condition Is Is not Less than Greater than Less than or equal to Greater than o…" at bounding box center [258, 94] width 58 height 9
click at [304, 93] on input "number" at bounding box center [305, 94] width 28 height 9
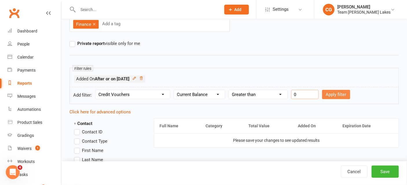
type input "0"
click at [343, 92] on button "Apply filter" at bounding box center [336, 94] width 28 height 9
select select
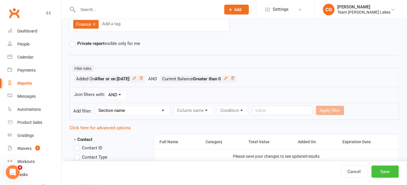
click at [387, 170] on button "Save" at bounding box center [385, 171] width 27 height 12
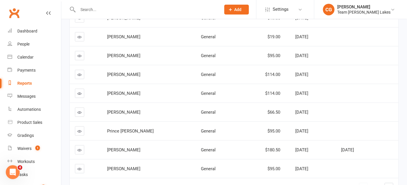
scroll to position [162, 0]
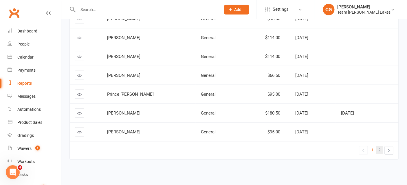
click at [381, 149] on span "2" at bounding box center [380, 150] width 2 height 8
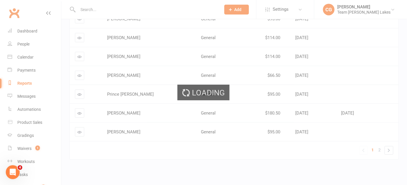
scroll to position [32, 0]
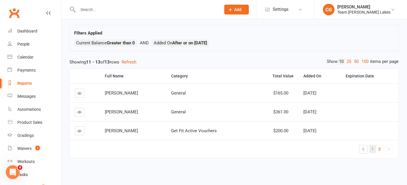
click at [375, 147] on link "1" at bounding box center [373, 149] width 7 height 8
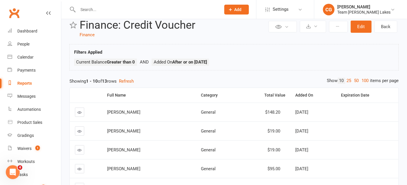
scroll to position [0, 0]
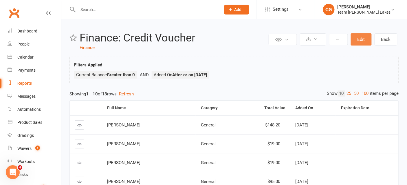
click at [358, 41] on button "Edit" at bounding box center [361, 39] width 21 height 12
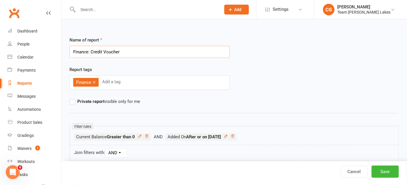
click at [120, 52] on input "Finance: Credit Voucher" at bounding box center [150, 52] width 160 height 12
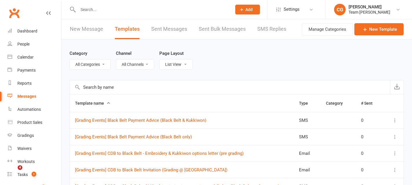
select select "100"
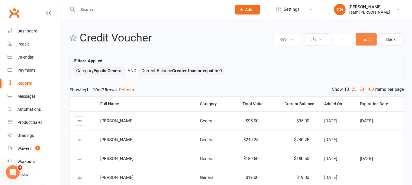
click at [366, 34] on button "Edit" at bounding box center [366, 39] width 21 height 12
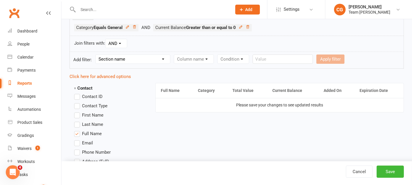
scroll to position [105, 0]
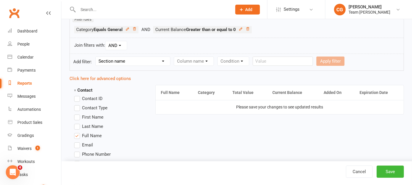
click at [138, 57] on select "Section name Contact Attendance Aggregate Payment Booking Waitlist Attendees Ca…" at bounding box center [133, 61] width 74 height 9
select select "20"
click at [96, 57] on select "Section name Contact Attendance Aggregate Payment Booking Waitlist Attendees Ca…" at bounding box center [133, 61] width 74 height 9
click at [197, 61] on select "Column name Category Reference Number Description Total Value Current Balance S…" at bounding box center [199, 61] width 51 height 9
select select "6"
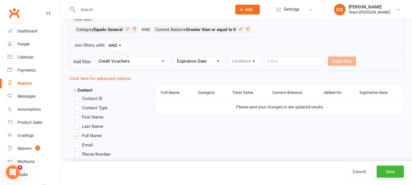
click at [175, 57] on select "Column name Category Reference Number Description Total Value Current Balance S…" at bounding box center [199, 61] width 51 height 9
click at [244, 58] on select "Condition Is Is not Before After Before or on After or on Is blank Is not blank" at bounding box center [247, 61] width 36 height 9
select select "5"
click at [230, 57] on select "Condition Is Is not Before After Before or on After or on Is blank Is not blank" at bounding box center [247, 61] width 36 height 9
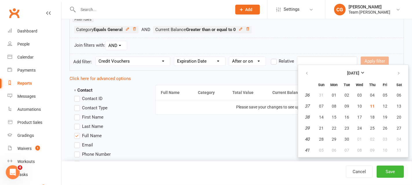
click at [304, 60] on input "text" at bounding box center [327, 60] width 60 height 9
click at [307, 72] on icon "button" at bounding box center [307, 73] width 4 height 5
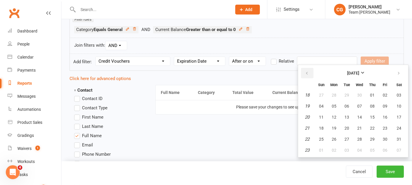
click at [307, 72] on icon "button" at bounding box center [307, 73] width 4 height 5
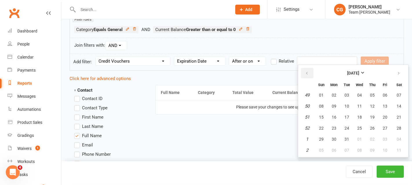
click at [307, 72] on icon "button" at bounding box center [307, 73] width 4 height 5
click at [321, 94] on span "01" at bounding box center [321, 95] width 5 height 5
type input "[DATE]"
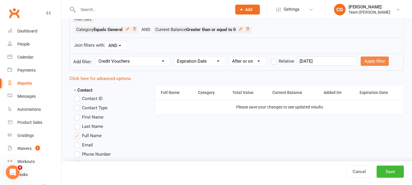
click at [368, 60] on button "Apply filter" at bounding box center [375, 60] width 28 height 9
select select
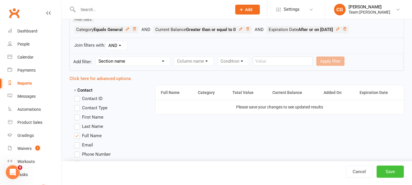
click at [393, 168] on button "Save" at bounding box center [389, 171] width 27 height 12
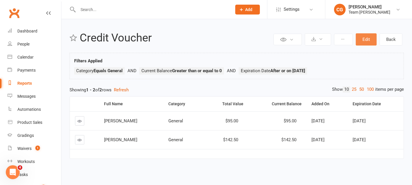
click at [363, 38] on button "Edit" at bounding box center [366, 39] width 21 height 12
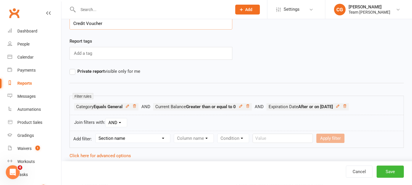
scroll to position [32, 0]
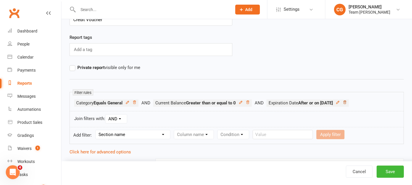
click at [346, 100] on icon at bounding box center [344, 101] width 3 height 3
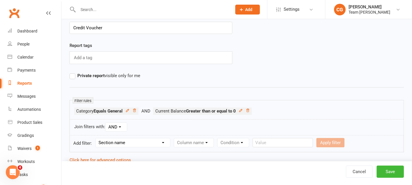
scroll to position [25, 0]
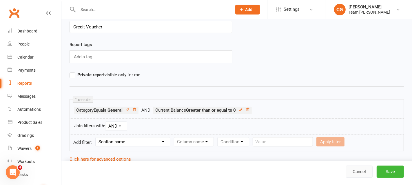
click at [353, 170] on link "Cancel" at bounding box center [359, 171] width 27 height 12
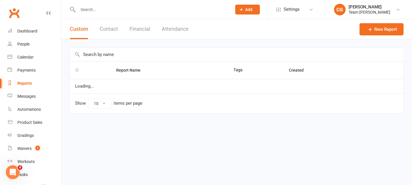
select select "100"
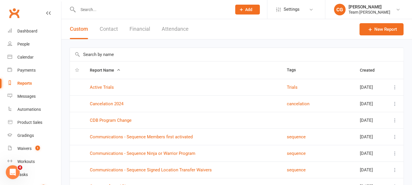
click at [104, 56] on input "text" at bounding box center [237, 54] width 334 height 13
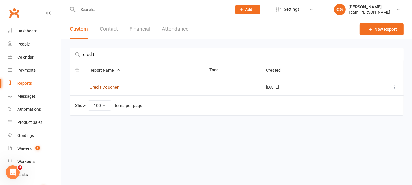
type input "credit"
click at [110, 86] on link "Credit Voucher" at bounding box center [103, 87] width 29 height 5
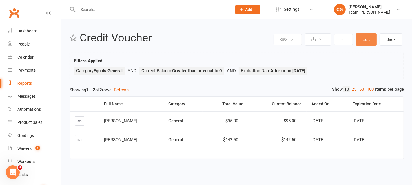
click at [365, 37] on button "Edit" at bounding box center [366, 39] width 21 height 12
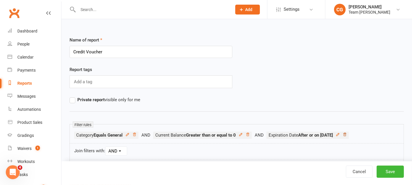
click at [346, 133] on icon at bounding box center [344, 134] width 3 height 3
click at [389, 171] on button "Save" at bounding box center [389, 171] width 27 height 12
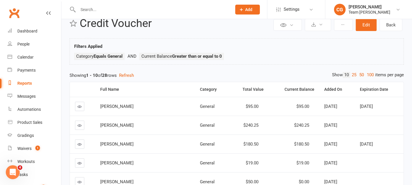
scroll to position [17, 0]
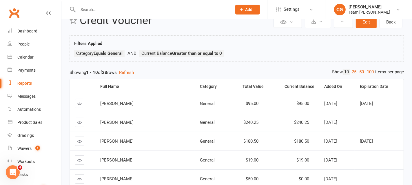
click at [79, 120] on icon at bounding box center [80, 122] width 4 height 4
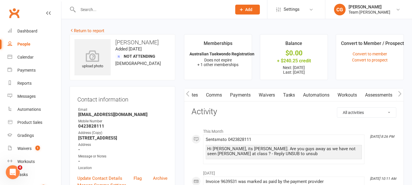
scroll to position [0, 58]
click at [384, 93] on link "Credit balance" at bounding box center [384, 94] width 37 height 13
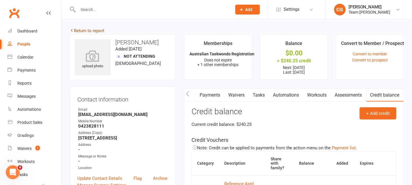
click at [89, 31] on link "Return to report" at bounding box center [87, 30] width 35 height 5
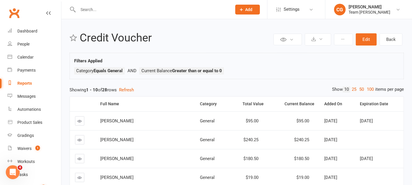
scroll to position [3, 0]
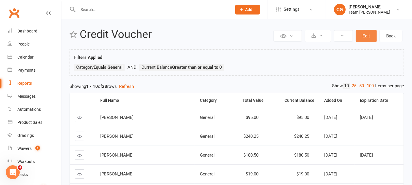
click at [363, 36] on button "Edit" at bounding box center [366, 36] width 21 height 12
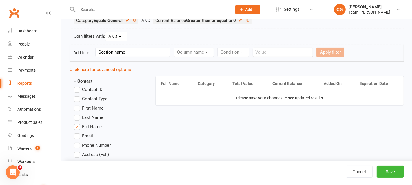
scroll to position [125, 0]
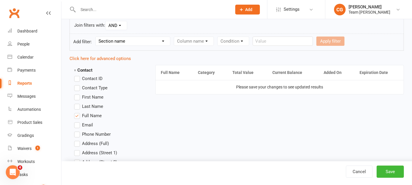
click at [120, 40] on select "Section name Contact Attendance Aggregate Payment Booking Waitlist Attendees Ca…" at bounding box center [133, 41] width 74 height 9
select select "20"
click at [96, 37] on select "Section name Contact Attendance Aggregate Payment Booking Waitlist Attendees Ca…" at bounding box center [133, 41] width 74 height 9
click at [203, 41] on select "Column name Category Reference Number Description Total Value Current Balance S…" at bounding box center [199, 41] width 51 height 9
select select "4"
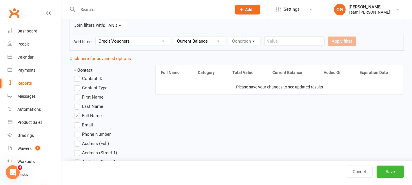
click at [175, 37] on select "Column name Category Reference Number Description Total Value Current Balance S…" at bounding box center [199, 41] width 51 height 9
click at [243, 40] on select "Condition Is Is not Less than Greater than Less than or equal to Greater than o…" at bounding box center [258, 41] width 58 height 9
click at [199, 39] on select "Column name Category Reference Number Description Total Value Current Balance S…" at bounding box center [199, 41] width 51 height 9
click at [175, 37] on select "Column name Category Reference Number Description Total Value Current Balance S…" at bounding box center [199, 41] width 51 height 9
click at [256, 41] on select "Condition Is Is not Less than Greater than Less than or equal to Greater than o…" at bounding box center [258, 41] width 58 height 9
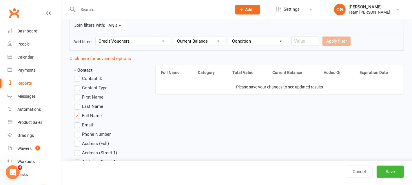
click at [193, 41] on select "Column name Category Reference Number Description Total Value Current Balance S…" at bounding box center [199, 41] width 51 height 9
click at [127, 40] on select "Section name Contact Attendance Aggregate Payment Booking Waitlist Attendees Ca…" at bounding box center [133, 41] width 74 height 9
click at [96, 37] on select "Section name Contact Attendance Aggregate Payment Booking Waitlist Attendees Ca…" at bounding box center [133, 41] width 74 height 9
click at [200, 39] on select "Column name Category Reference Number Description Total Value Current Balance S…" at bounding box center [199, 41] width 51 height 9
click at [392, 169] on button "Save" at bounding box center [389, 171] width 27 height 12
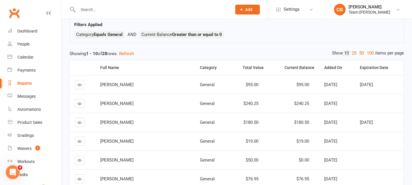
scroll to position [52, 0]
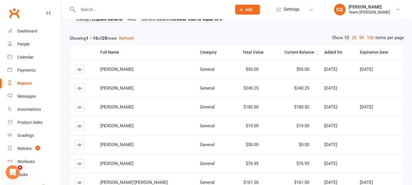
click at [284, 50] on div "Current Balance" at bounding box center [293, 52] width 41 height 4
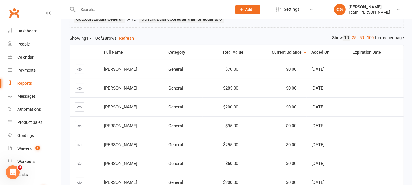
click at [284, 52] on div "Current Balance" at bounding box center [277, 52] width 49 height 4
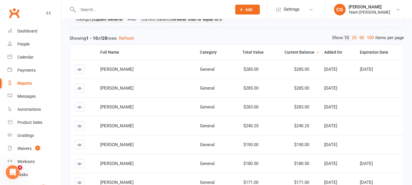
click at [82, 67] on icon at bounding box center [80, 69] width 4 height 4
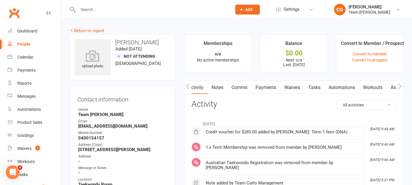
scroll to position [0, 58]
click at [386, 83] on link "Credit balance" at bounding box center [384, 87] width 37 height 13
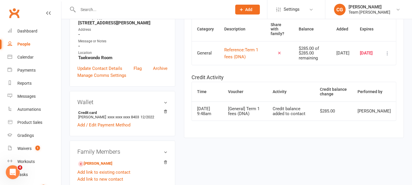
scroll to position [125, 0]
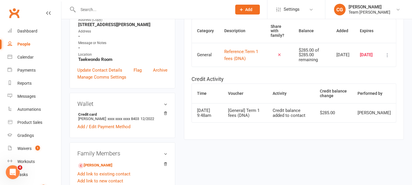
click at [387, 57] on icon at bounding box center [387, 55] width 6 height 6
click at [371, 87] on link "Remove" at bounding box center [361, 92] width 57 height 12
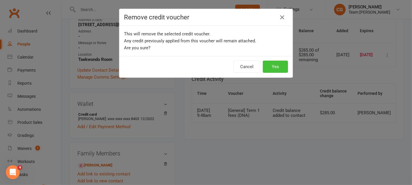
click at [281, 67] on button "Yes" at bounding box center [275, 67] width 25 height 12
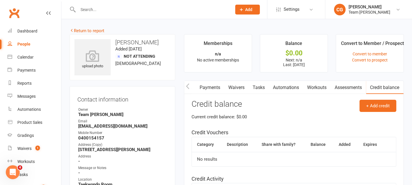
scroll to position [1, 0]
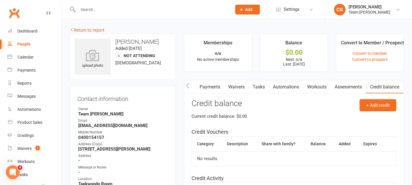
click at [186, 87] on icon "button" at bounding box center [187, 86] width 3 height 6
click at [198, 86] on link "Activity" at bounding box center [195, 86] width 23 height 13
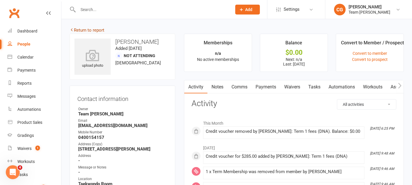
click at [89, 30] on link "Return to report" at bounding box center [87, 30] width 35 height 5
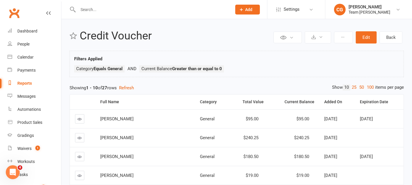
scroll to position [5, 0]
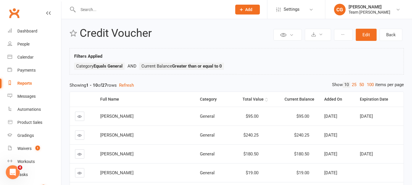
click at [234, 97] on div "Total Value" at bounding box center [249, 99] width 30 height 4
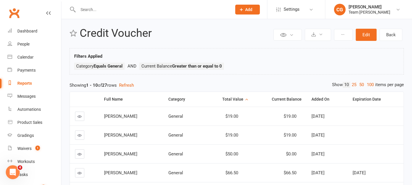
click at [234, 98] on div "Total Value" at bounding box center [226, 99] width 36 height 4
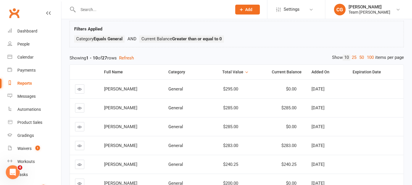
scroll to position [32, 0]
click at [79, 86] on icon at bounding box center [80, 88] width 4 height 4
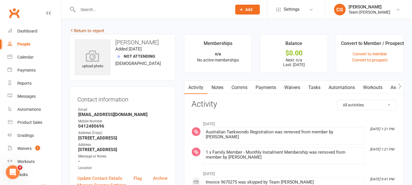
click at [88, 31] on link "Return to report" at bounding box center [87, 30] width 35 height 5
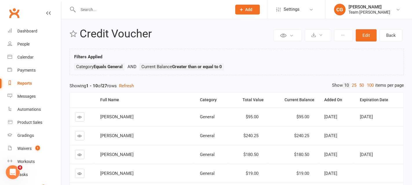
scroll to position [6, 0]
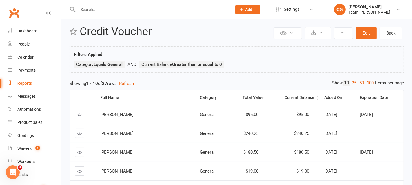
click at [290, 94] on th "Current Balance" at bounding box center [293, 97] width 51 height 15
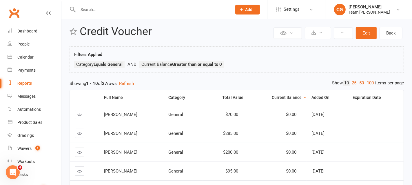
click at [288, 96] on div "Current Balance" at bounding box center [277, 97] width 49 height 4
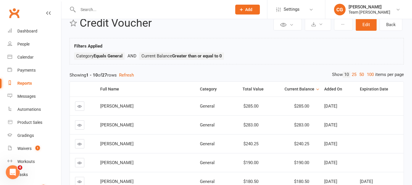
scroll to position [17, 0]
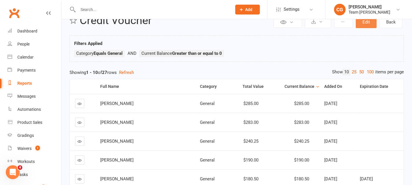
click at [366, 22] on button "Edit" at bounding box center [366, 22] width 21 height 12
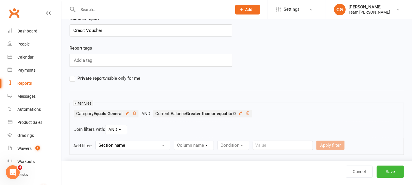
scroll to position [34, 0]
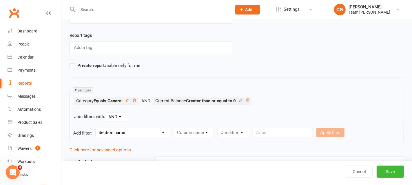
click at [249, 98] on icon at bounding box center [247, 99] width 3 height 3
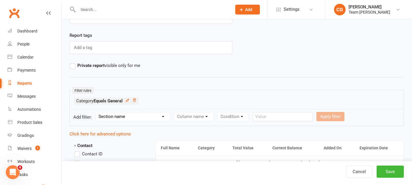
click at [125, 114] on select "Section name Contact Attendance Aggregate Payment Booking Waitlist Attendees Ca…" at bounding box center [133, 116] width 74 height 9
select select "20"
click at [96, 112] on select "Section name Contact Attendance Aggregate Payment Booking Waitlist Attendees Ca…" at bounding box center [133, 116] width 74 height 9
click at [200, 114] on select "Column name Category Reference Number Description Total Value Current Balance S…" at bounding box center [199, 116] width 51 height 9
select select "4"
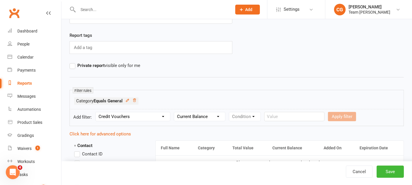
click at [175, 112] on select "Column name Category Reference Number Description Total Value Current Balance S…" at bounding box center [199, 116] width 51 height 9
click at [244, 114] on select "Condition Is Is not Less than Greater than Less than or equal to Greater than o…" at bounding box center [258, 116] width 58 height 9
select select "1"
click at [230, 112] on select "Condition Is Is not Less than Greater than Less than or equal to Greater than o…" at bounding box center [258, 116] width 58 height 9
click at [299, 116] on input "number" at bounding box center [305, 116] width 28 height 9
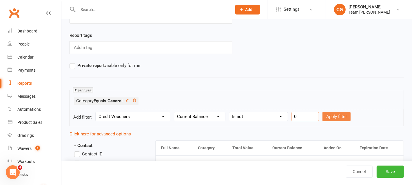
type input "0"
click at [333, 114] on button "Apply filter" at bounding box center [336, 116] width 28 height 9
select select
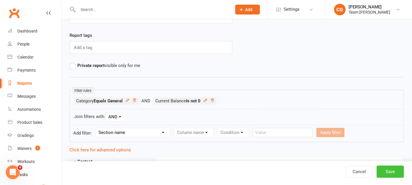
click at [392, 168] on button "Save" at bounding box center [389, 171] width 27 height 12
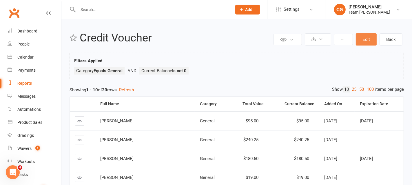
click at [369, 38] on button "Edit" at bounding box center [366, 39] width 21 height 12
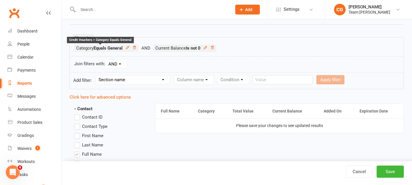
scroll to position [103, 0]
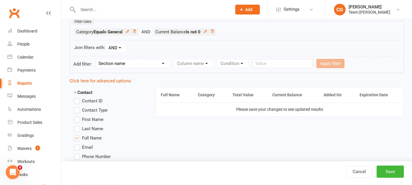
click at [116, 65] on select "Section name Contact Attendance Aggregate Payment Booking Waitlist Attendees Ca…" at bounding box center [133, 63] width 74 height 9
select select "20"
click at [96, 59] on select "Section name Contact Attendance Aggregate Payment Booking Waitlist Attendees Ca…" at bounding box center [133, 63] width 74 height 9
click at [206, 62] on select "Column name Category Reference Number Description Total Value Current Balance S…" at bounding box center [199, 63] width 51 height 9
select select "6"
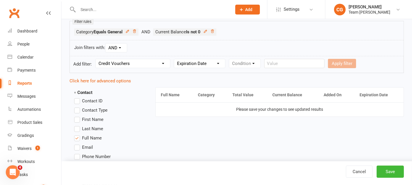
click at [175, 59] on select "Column name Category Reference Number Description Total Value Current Balance S…" at bounding box center [199, 63] width 51 height 9
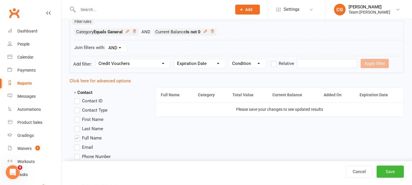
click at [248, 61] on select "Condition Is Is not Before After Before or on After or on Is blank Is not blank" at bounding box center [247, 63] width 36 height 9
select select "4"
click at [230, 59] on select "Condition Is Is not Before After Before or on After or on Is blank Is not blank" at bounding box center [247, 63] width 36 height 9
click at [278, 64] on label "Relative" at bounding box center [282, 63] width 23 height 7
click at [275, 60] on input "Relative" at bounding box center [273, 60] width 4 height 0
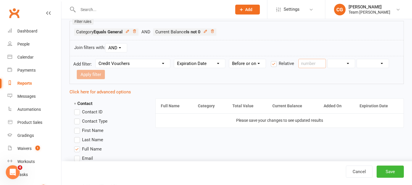
click at [307, 60] on input "number" at bounding box center [312, 63] width 28 height 9
type input "1"
click at [343, 62] on select "Days Weeks Months Years" at bounding box center [341, 63] width 27 height 9
select select "0"
click at [328, 59] on select "Days Weeks Months Years" at bounding box center [341, 63] width 27 height 9
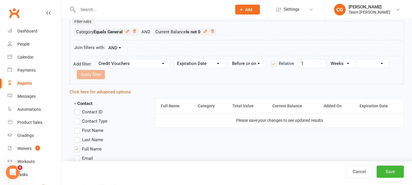
click at [378, 62] on select "From now Ago" at bounding box center [373, 63] width 32 height 9
click at [357, 59] on select "From now Ago" at bounding box center [373, 63] width 32 height 9
click at [255, 61] on select "Condition Is Is not Before After Before or on After or on Is blank Is not blank" at bounding box center [247, 63] width 36 height 9
click at [345, 63] on select "Days Weeks Months Years" at bounding box center [341, 63] width 27 height 9
click at [368, 61] on select "From now Ago" at bounding box center [373, 63] width 32 height 9
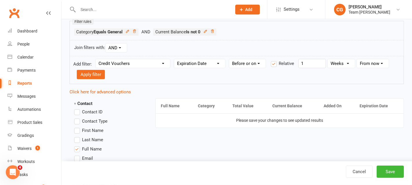
select select "0"
click at [357, 59] on select "From now Ago" at bounding box center [373, 63] width 32 height 9
click at [388, 172] on button "Save" at bounding box center [389, 171] width 27 height 12
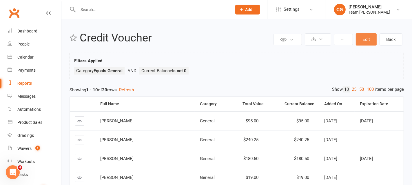
click at [365, 39] on button "Edit" at bounding box center [366, 39] width 21 height 12
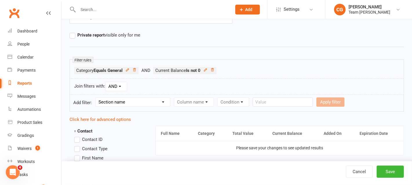
scroll to position [94, 0]
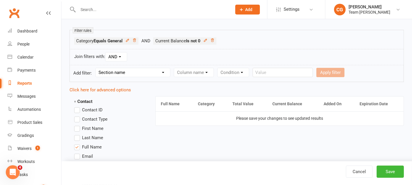
click at [147, 72] on select "Section name Contact Attendance Aggregate Payment Booking Waitlist Attendees Ca…" at bounding box center [133, 72] width 74 height 9
select select "20"
click at [96, 68] on select "Section name Contact Attendance Aggregate Payment Booking Waitlist Attendees Ca…" at bounding box center [133, 72] width 74 height 9
click at [197, 72] on select "Column name Category Reference Number Description Total Value Current Balance S…" at bounding box center [199, 72] width 51 height 9
select select "6"
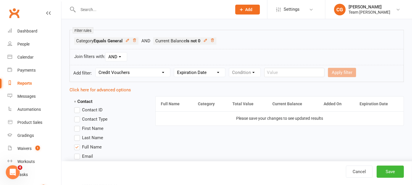
click at [175, 68] on select "Column name Category Reference Number Description Total Value Current Balance S…" at bounding box center [199, 72] width 51 height 9
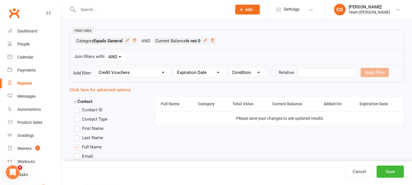
click at [249, 68] on select "Condition Is Is not Before After Before or on After or on Is blank Is not blank" at bounding box center [247, 72] width 36 height 9
select select "6"
click at [230, 68] on select "Condition Is Is not Before After Before or on After or on Is blank Is not blank" at bounding box center [247, 72] width 36 height 9
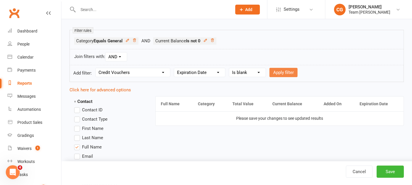
click at [274, 72] on button "Apply filter" at bounding box center [283, 72] width 28 height 9
select select
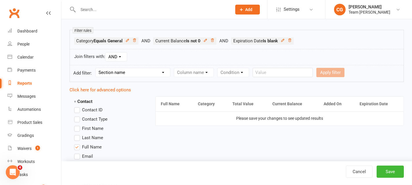
click at [283, 40] on li "Expiration Date Is blank" at bounding box center [262, 40] width 63 height 7
click at [285, 38] on icon at bounding box center [283, 40] width 4 height 4
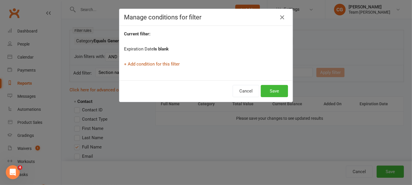
click at [151, 63] on link "+ Add condition for this filter" at bounding box center [152, 63] width 56 height 5
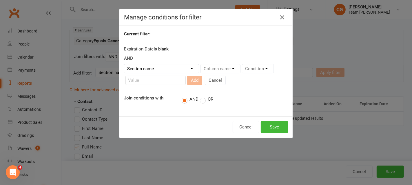
click at [144, 67] on select "Section name Contact Attendance Aggregate Payment Booking Waitlist Attendees Ca…" at bounding box center [161, 68] width 74 height 9
select select "20"
click at [124, 64] on select "Section name Contact Attendance Aggregate Payment Booking Waitlist Attendees Ca…" at bounding box center [161, 68] width 74 height 9
click at [224, 70] on select "Column name Category Reference Number Description Total Value Current Balance S…" at bounding box center [226, 68] width 51 height 9
select select "6"
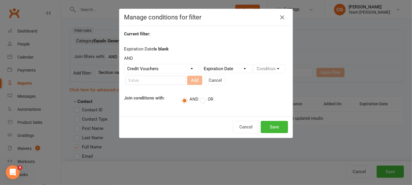
click at [201, 64] on select "Column name Category Reference Number Description Total Value Current Balance S…" at bounding box center [226, 68] width 51 height 9
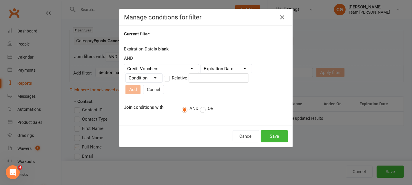
click at [142, 80] on select "Condition Is Is not Before After Before or on After or on Is blank Is not blank" at bounding box center [144, 78] width 36 height 9
select select "5"
click at [126, 75] on select "Condition Is Is not Before After Before or on After or on Is blank Is not blank" at bounding box center [144, 78] width 36 height 9
click at [167, 80] on label "Relative" at bounding box center [175, 77] width 23 height 7
click at [167, 74] on input "Relative" at bounding box center [166, 74] width 4 height 0
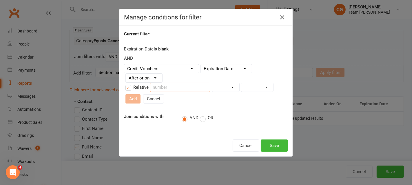
click at [167, 87] on input "number" at bounding box center [180, 87] width 60 height 9
type input "1"
click at [222, 86] on select "Days Weeks Months Years" at bounding box center [225, 87] width 27 height 9
select select "0"
click at [212, 83] on select "Days Weeks Months Years" at bounding box center [225, 87] width 27 height 9
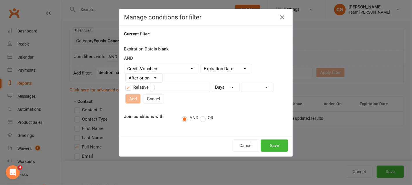
click at [251, 86] on select "From now Ago" at bounding box center [257, 87] width 32 height 9
select select "0"
click at [241, 83] on select "From now Ago" at bounding box center [257, 87] width 32 height 9
click at [136, 95] on button "Add" at bounding box center [132, 98] width 15 height 9
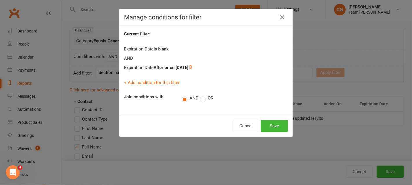
click at [201, 98] on label "OR" at bounding box center [206, 98] width 13 height 6
click at [201, 94] on input "OR" at bounding box center [202, 94] width 4 height 0
click at [277, 122] on button "Save" at bounding box center [274, 126] width 27 height 12
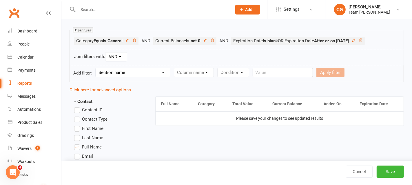
scroll to position [96, 0]
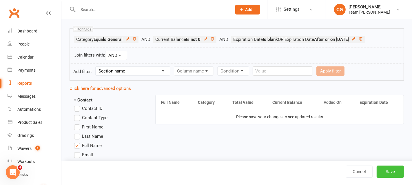
click at [395, 171] on button "Save" at bounding box center [389, 171] width 27 height 12
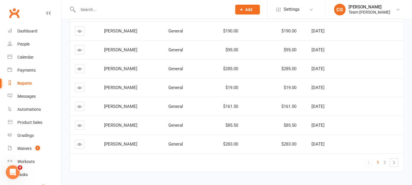
scroll to position [158, 0]
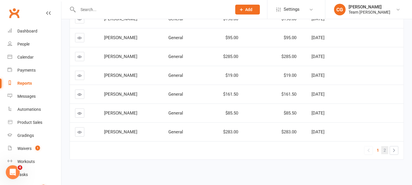
click at [386, 147] on span "2" at bounding box center [384, 150] width 2 height 8
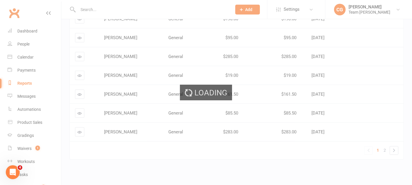
scroll to position [0, 0]
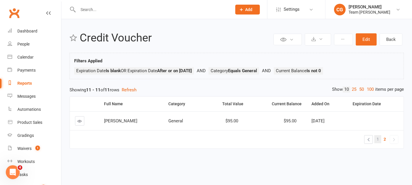
click at [378, 136] on span "1" at bounding box center [377, 139] width 2 height 8
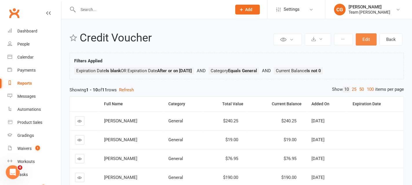
click at [364, 38] on button "Edit" at bounding box center [366, 39] width 21 height 12
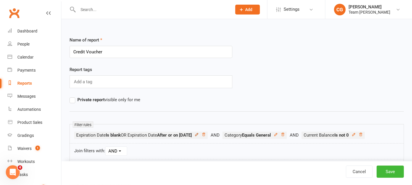
click at [199, 133] on icon at bounding box center [197, 134] width 4 height 4
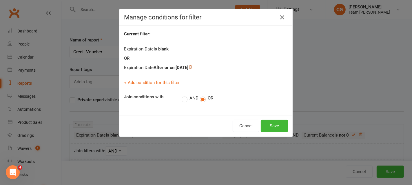
click at [192, 66] on icon at bounding box center [190, 66] width 3 height 3
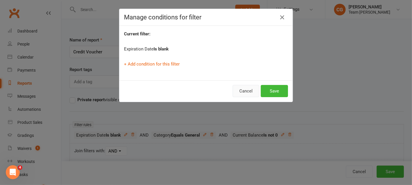
click at [247, 88] on button "Cancel" at bounding box center [246, 91] width 27 height 12
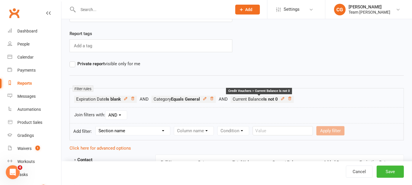
scroll to position [40, 0]
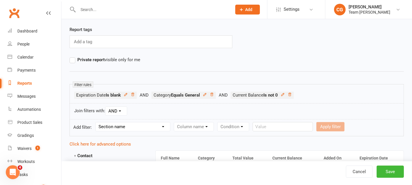
click at [136, 125] on select "Section name Contact Attendance Aggregate Payment Booking Waitlist Attendees Ca…" at bounding box center [133, 126] width 74 height 9
click at [395, 172] on button "Save" at bounding box center [389, 171] width 27 height 12
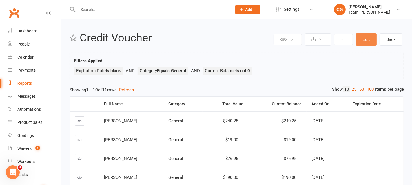
click at [363, 43] on button "Edit" at bounding box center [366, 39] width 21 height 12
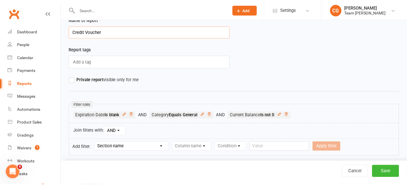
scroll to position [21, 0]
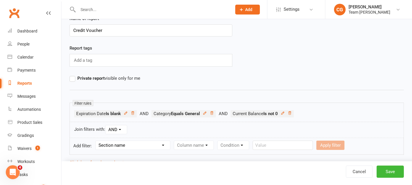
click at [134, 110] on li "Expiration Date Is blank" at bounding box center [112, 113] width 77 height 7
click at [135, 111] on icon at bounding box center [133, 113] width 4 height 4
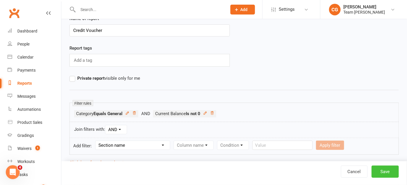
click at [395, 169] on button "Save" at bounding box center [385, 171] width 27 height 12
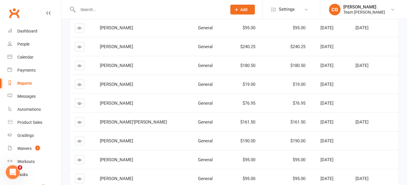
scroll to position [94, 0]
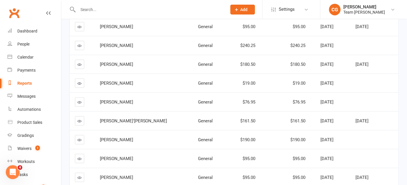
click at [79, 62] on icon at bounding box center [80, 64] width 4 height 4
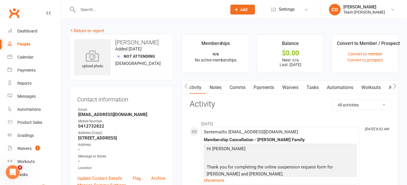
scroll to position [0, 61]
click at [387, 85] on link "Credit balance" at bounding box center [379, 87] width 37 height 13
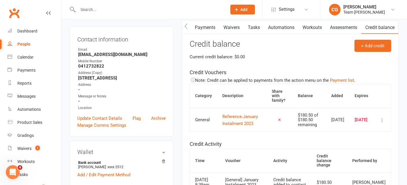
scroll to position [62, 0]
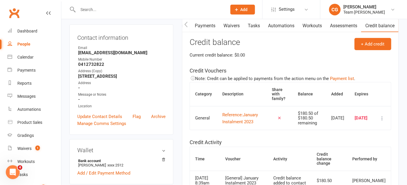
click at [384, 121] on icon at bounding box center [383, 118] width 6 height 6
click at [372, 155] on link "Remove" at bounding box center [357, 159] width 57 height 12
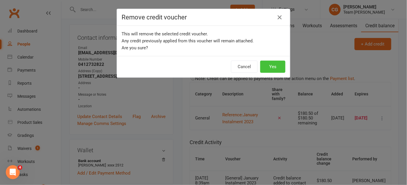
click at [274, 65] on button "Yes" at bounding box center [272, 67] width 25 height 12
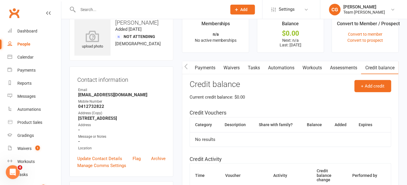
scroll to position [0, 0]
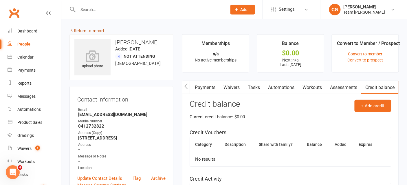
click at [81, 31] on link "Return to report" at bounding box center [87, 30] width 35 height 5
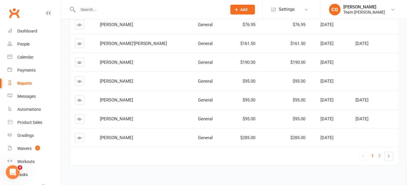
scroll to position [156, 0]
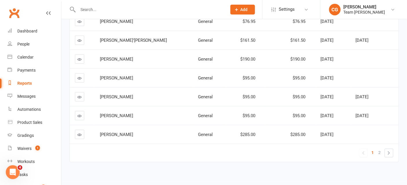
click at [78, 95] on icon at bounding box center [80, 97] width 4 height 4
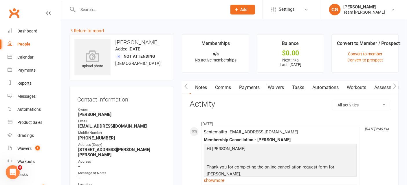
scroll to position [0, 61]
click at [388, 85] on link "Credit balance" at bounding box center [379, 87] width 37 height 13
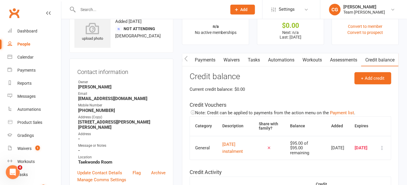
scroll to position [44, 0]
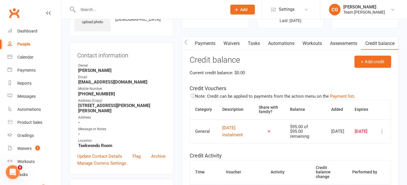
click at [386, 134] on td at bounding box center [382, 131] width 17 height 24
click at [386, 134] on button at bounding box center [382, 131] width 7 height 7
click at [365, 169] on link "Remove" at bounding box center [357, 170] width 57 height 12
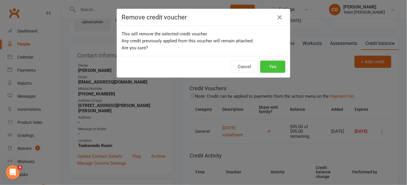
click at [273, 66] on button "Yes" at bounding box center [272, 67] width 25 height 12
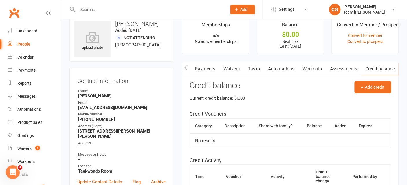
scroll to position [0, 0]
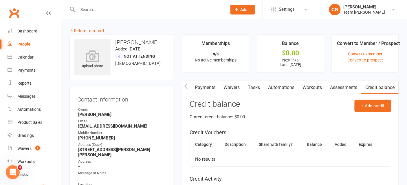
click at [91, 29] on link "Return to report" at bounding box center [87, 30] width 35 height 5
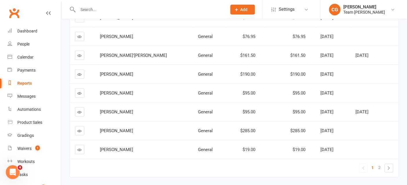
scroll to position [141, 0]
click at [81, 109] on icon at bounding box center [80, 111] width 4 height 4
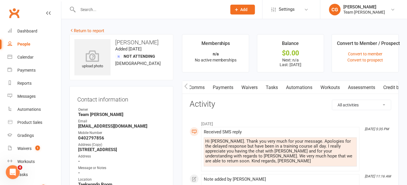
scroll to position [0, 61]
click at [377, 86] on link "Credit balance" at bounding box center [379, 87] width 37 height 13
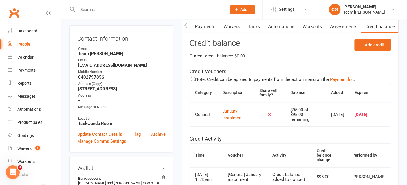
scroll to position [62, 0]
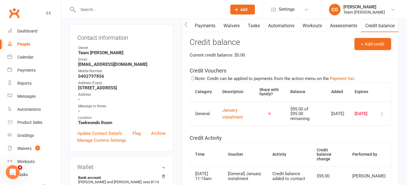
click at [386, 115] on button at bounding box center [382, 113] width 7 height 7
click at [364, 148] on link "Remove" at bounding box center [357, 152] width 57 height 12
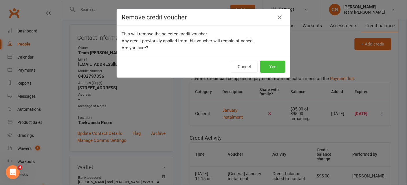
click at [266, 65] on button "Yes" at bounding box center [272, 67] width 25 height 12
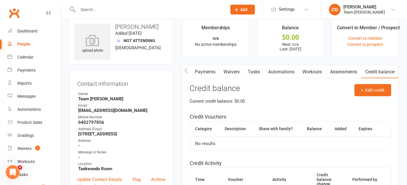
scroll to position [0, 0]
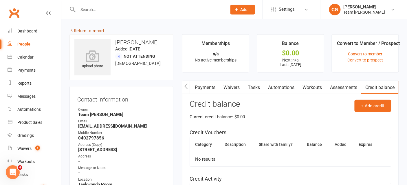
click at [85, 30] on link "Return to report" at bounding box center [87, 30] width 35 height 5
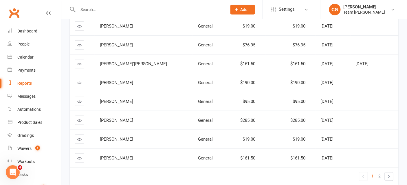
scroll to position [131, 0]
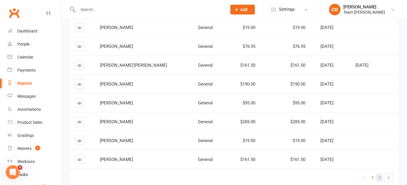
click at [380, 176] on span "2" at bounding box center [380, 177] width 2 height 8
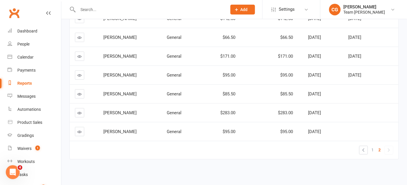
scroll to position [0, 0]
click at [79, 36] on icon at bounding box center [80, 37] width 4 height 4
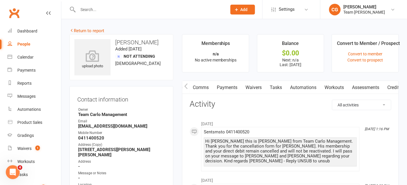
scroll to position [0, 61]
click at [386, 86] on link "Credit balance" at bounding box center [379, 87] width 37 height 13
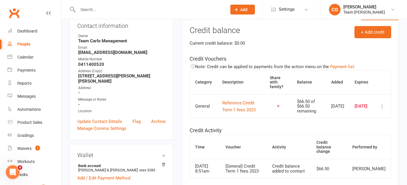
scroll to position [82, 0]
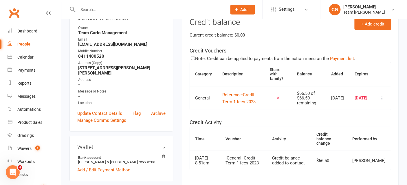
click at [383, 101] on icon at bounding box center [383, 98] width 6 height 6
click at [359, 136] on link "Remove" at bounding box center [357, 135] width 57 height 12
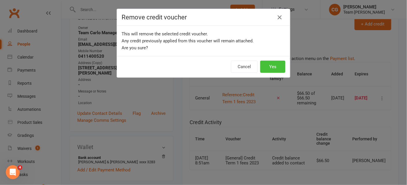
click at [274, 67] on button "Yes" at bounding box center [272, 67] width 25 height 12
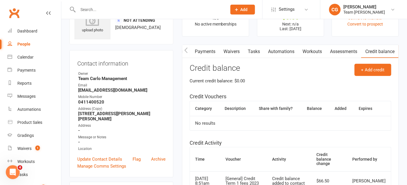
scroll to position [0, 0]
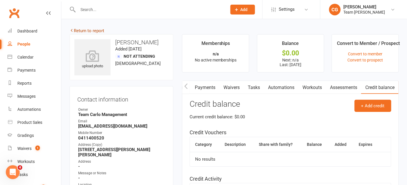
click at [88, 30] on link "Return to report" at bounding box center [87, 30] width 35 height 5
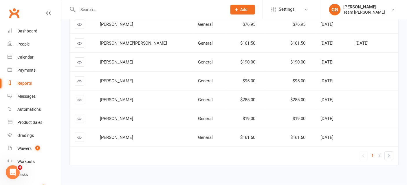
scroll to position [158, 0]
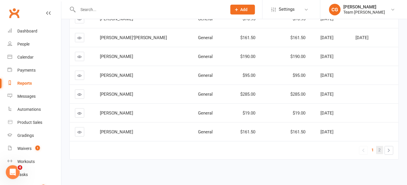
click at [379, 146] on link "2" at bounding box center [379, 150] width 7 height 8
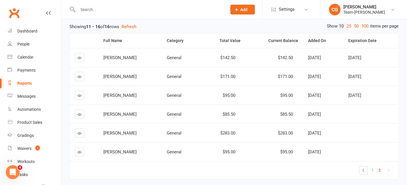
scroll to position [0, 0]
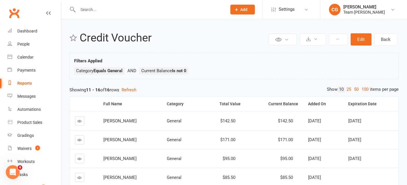
click at [366, 32] on div "Private Report Only visible by me Public Report Visible to everyone Export to C…" at bounding box center [333, 39] width 132 height 15
click at [362, 36] on button "Edit" at bounding box center [361, 39] width 21 height 12
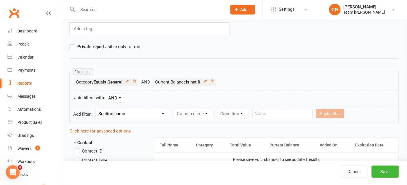
scroll to position [58, 0]
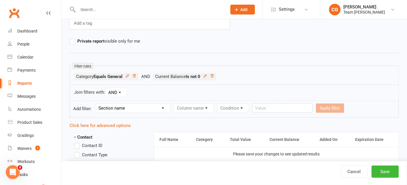
click at [117, 105] on select "Section name Contact Attendance Aggregate Payment Booking Waitlist Attendees Ca…" at bounding box center [133, 108] width 74 height 9
select select "20"
click at [96, 104] on select "Section name Contact Attendance Aggregate Payment Booking Waitlist Attendees Ca…" at bounding box center [133, 108] width 74 height 9
click at [204, 106] on select "Column name Category Reference Number Description Total Value Current Balance S…" at bounding box center [199, 108] width 51 height 9
select select "7"
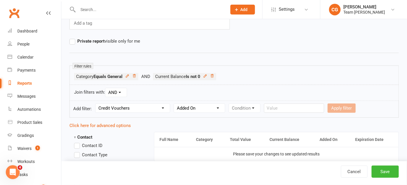
click at [175, 104] on select "Column name Category Reference Number Description Total Value Current Balance S…" at bounding box center [199, 108] width 51 height 9
click at [247, 108] on select "Condition Is Is not Before After Before or on After or on Is blank Is not blank" at bounding box center [247, 108] width 36 height 9
select select "5"
click at [230, 104] on select "Condition Is Is not Before After Before or on After or on Is blank Is not blank" at bounding box center [247, 108] width 36 height 9
click at [274, 107] on label "Relative" at bounding box center [282, 108] width 23 height 7
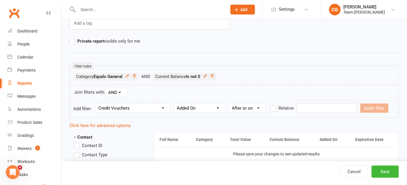
click at [274, 105] on input "Relative" at bounding box center [273, 105] width 4 height 0
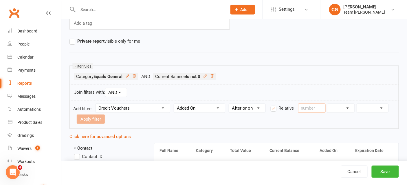
click at [302, 106] on input "number" at bounding box center [312, 107] width 28 height 9
click at [274, 106] on label "Relative" at bounding box center [282, 108] width 23 height 7
click at [274, 105] on input "Relative" at bounding box center [273, 105] width 4 height 0
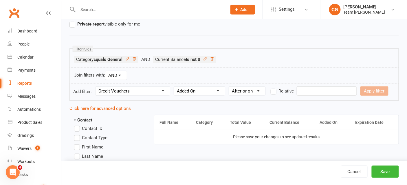
click at [306, 88] on input "text" at bounding box center [327, 90] width 60 height 9
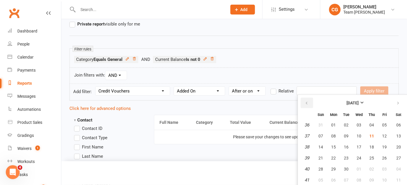
click at [310, 102] on button "button" at bounding box center [307, 103] width 12 height 10
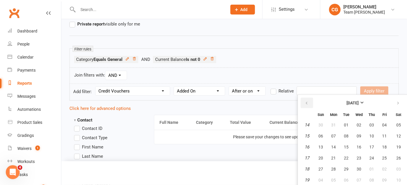
click at [310, 102] on button "button" at bounding box center [307, 103] width 12 height 10
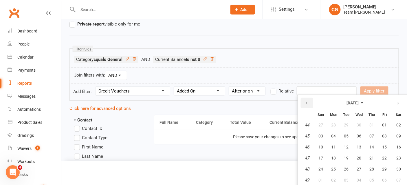
click at [310, 102] on button "button" at bounding box center [307, 103] width 12 height 10
click at [320, 125] on span "01" at bounding box center [321, 124] width 5 height 5
type input "[DATE]"
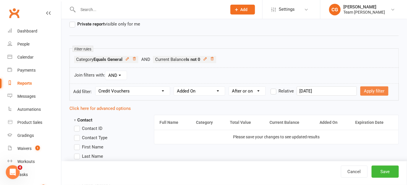
click at [366, 91] on button "Apply filter" at bounding box center [375, 90] width 28 height 9
select select
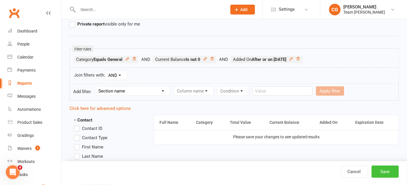
click at [385, 173] on button "Save" at bounding box center [385, 171] width 27 height 12
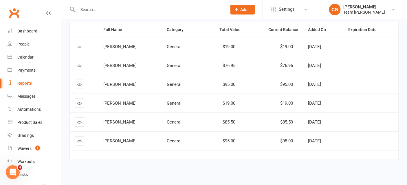
scroll to position [75, 0]
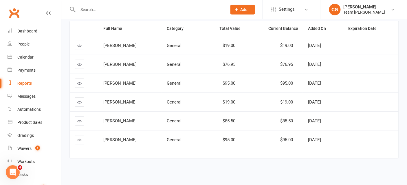
click at [79, 64] on icon at bounding box center [80, 64] width 4 height 4
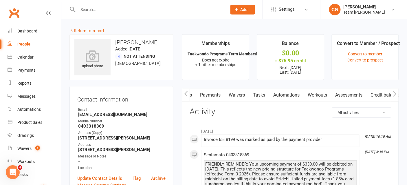
scroll to position [0, 61]
click at [377, 92] on link "Credit balance" at bounding box center [379, 94] width 37 height 13
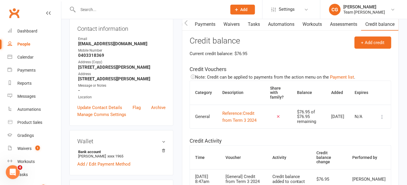
scroll to position [86, 0]
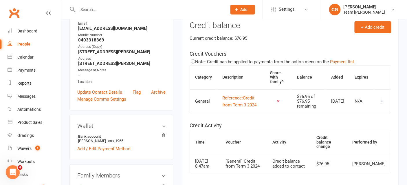
click at [382, 104] on icon at bounding box center [383, 101] width 6 height 6
click at [359, 140] on link "Remove" at bounding box center [357, 139] width 57 height 12
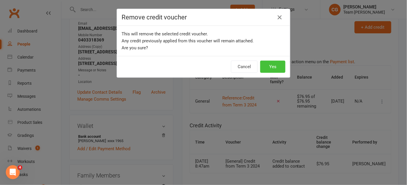
click at [274, 66] on button "Yes" at bounding box center [272, 67] width 25 height 12
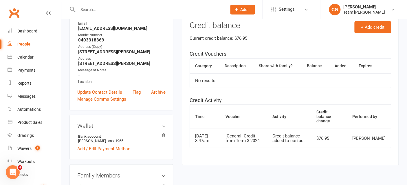
scroll to position [0, 0]
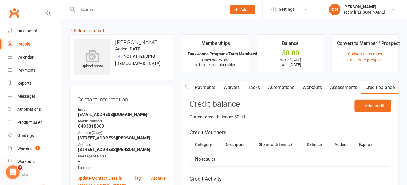
click at [93, 30] on link "Return to report" at bounding box center [87, 30] width 35 height 5
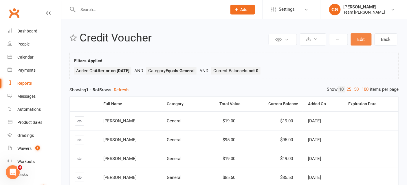
click at [359, 35] on button "Edit" at bounding box center [361, 39] width 21 height 12
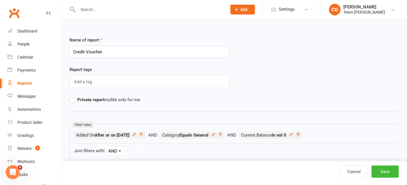
click at [73, 52] on input "Credit Voucher" at bounding box center [150, 52] width 160 height 12
click at [131, 51] on input "Finance: Credit Voucher" at bounding box center [150, 52] width 160 height 12
drag, startPoint x: 133, startPoint y: 51, endPoint x: 72, endPoint y: 50, distance: 60.8
click at [72, 50] on input "Finance: Credit Voucher" at bounding box center [150, 52] width 160 height 12
type input "Finance: Credit Voucher"
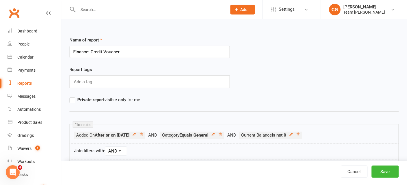
click at [83, 82] on input "text" at bounding box center [83, 82] width 21 height 8
type input "finance"
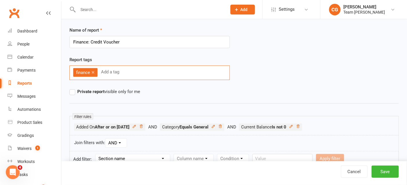
scroll to position [12, 0]
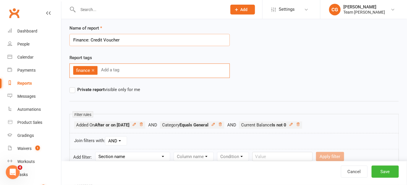
click at [96, 41] on input "Finance: Credit Voucher" at bounding box center [150, 40] width 160 height 12
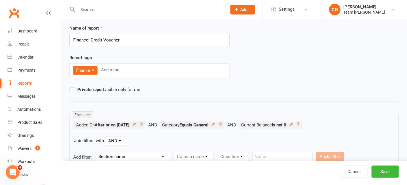
click at [96, 41] on input "Finance: Credit Voucher" at bounding box center [150, 40] width 160 height 12
click at [222, 122] on icon at bounding box center [220, 123] width 3 height 3
click at [387, 170] on button "Save" at bounding box center [385, 171] width 27 height 12
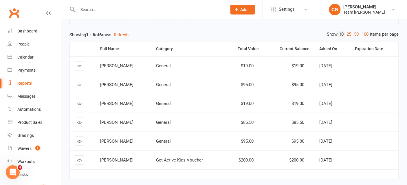
scroll to position [55, 0]
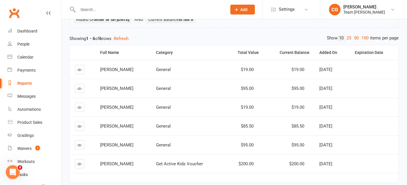
click at [78, 164] on icon at bounding box center [80, 164] width 4 height 4
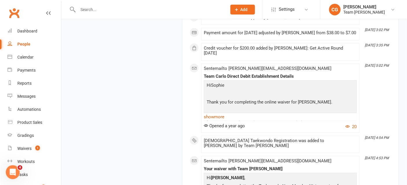
scroll to position [699, 0]
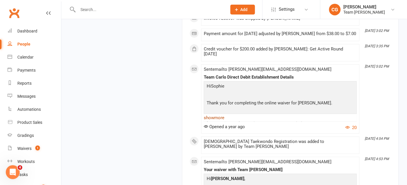
click at [217, 115] on link "show more" at bounding box center [280, 118] width 153 height 8
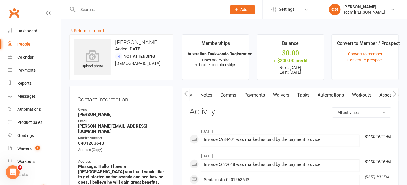
scroll to position [0, 61]
click at [386, 93] on link "Credit balance" at bounding box center [379, 94] width 37 height 13
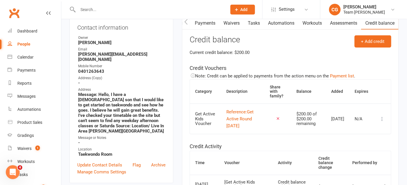
scroll to position [79, 0]
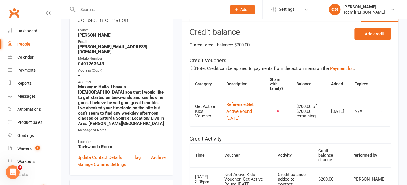
click at [385, 109] on icon at bounding box center [383, 111] width 6 height 6
click at [354, 143] on link "Remove" at bounding box center [357, 145] width 57 height 12
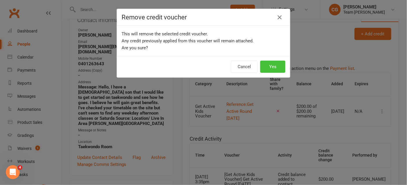
click at [275, 65] on button "Yes" at bounding box center [272, 67] width 25 height 12
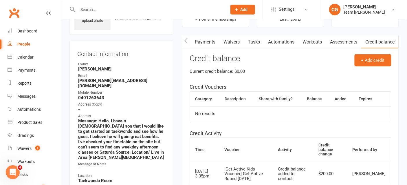
scroll to position [0, 0]
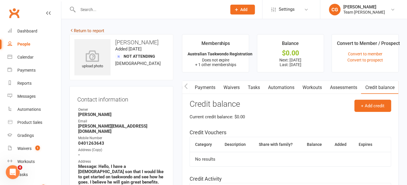
click at [92, 29] on link "Return to report" at bounding box center [87, 30] width 35 height 5
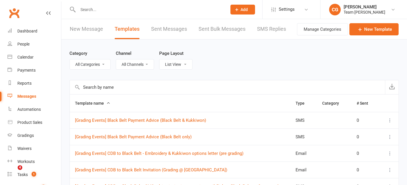
select select "100"
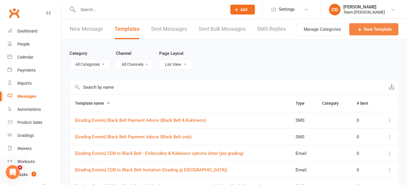
click at [379, 30] on link "New Template" at bounding box center [374, 29] width 49 height 12
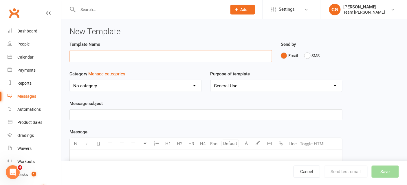
paste input "Finance: Credit Voucher"
type input "Finance: Credit Voucher"
click at [24, 82] on div "Reports" at bounding box center [24, 83] width 14 height 5
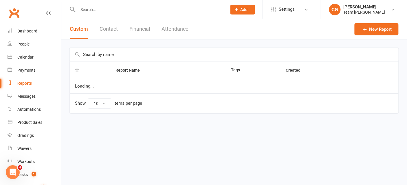
select select "50"
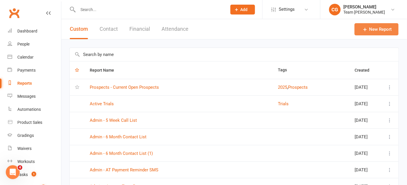
click at [373, 29] on link "New Report" at bounding box center [377, 29] width 44 height 12
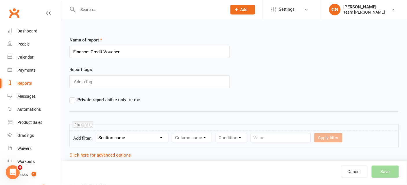
type input "Finance: Credit Voucher"
click at [86, 77] on div "Add a tag" at bounding box center [150, 81] width 160 height 13
type input "finance"
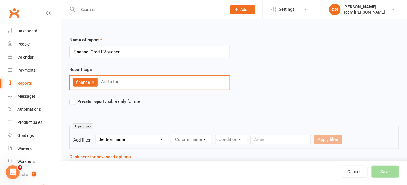
click at [129, 137] on select "Section name Contact Attendance Aggregate Payment Booking Waitlist Attendees Ca…" at bounding box center [132, 139] width 73 height 9
select select "20"
click at [96, 135] on select "Section name Contact Attendance Aggregate Payment Booking Waitlist Attendees Ca…" at bounding box center [132, 139] width 73 height 9
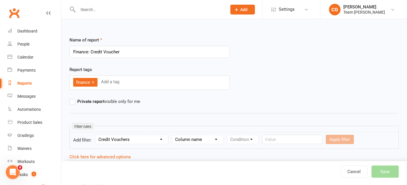
click at [195, 140] on select "Column name Category Reference Number Description Total Value Current Balance S…" at bounding box center [197, 139] width 51 height 9
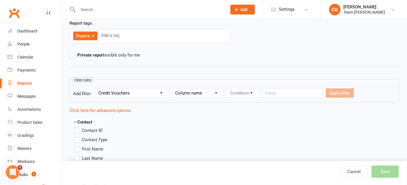
scroll to position [48, 0]
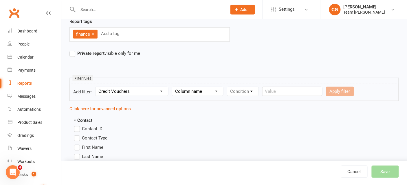
click at [209, 91] on select "Column name Category Reference Number Description Total Value Current Balance S…" at bounding box center [197, 91] width 51 height 9
select select "4"
click at [173, 87] on select "Column name Category Reference Number Description Total Value Current Balance S…" at bounding box center [197, 91] width 51 height 9
click at [249, 85] on form "Add filter: Section name Contact Attendance Aggregate Payment Booking Waitlist …" at bounding box center [235, 92] width 330 height 17
click at [248, 89] on select "Condition Is Is not Less than Greater than Less than or equal to Greater than o…" at bounding box center [256, 91] width 58 height 9
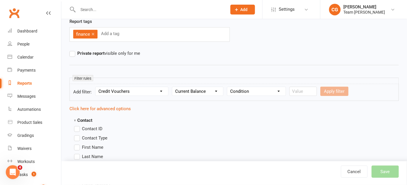
select select "3"
click at [228, 87] on select "Condition Is Is not Less than Greater than Less than or equal to Greater than o…" at bounding box center [256, 91] width 58 height 9
click at [296, 99] on form "Add filter: Section name Contact Attendance Aggregate Payment Booking Waitlist …" at bounding box center [235, 92] width 330 height 17
click at [297, 90] on input "number" at bounding box center [304, 91] width 28 height 9
type input "0"
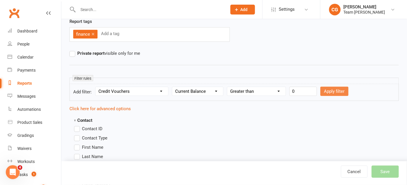
click at [335, 91] on button "Apply filter" at bounding box center [335, 91] width 28 height 9
select select
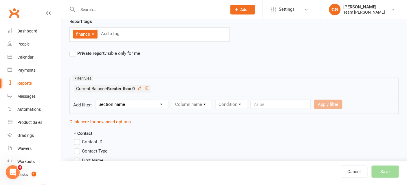
click at [122, 103] on select "Section name Contact Attendance Aggregate Payment Booking Waitlist Attendees Ca…" at bounding box center [132, 104] width 73 height 9
select select "20"
click at [96, 100] on select "Section name Contact Attendance Aggregate Payment Booking Waitlist Attendees Ca…" at bounding box center [132, 104] width 73 height 9
click at [195, 102] on select "Column name Category Reference Number Description Total Value Current Balance S…" at bounding box center [197, 104] width 51 height 9
select select "7"
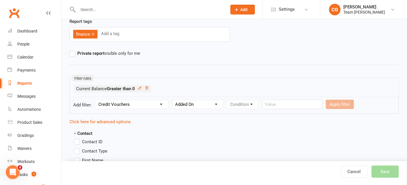
click at [173, 100] on select "Column name Category Reference Number Description Total Value Current Balance S…" at bounding box center [197, 104] width 51 height 9
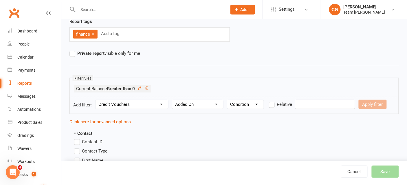
click at [241, 105] on select "Condition Is Is not Before After Before or on After or on Is blank Is not blank" at bounding box center [245, 104] width 36 height 9
select select "5"
click at [228, 100] on select "Condition Is Is not Before After Before or on After or on Is blank Is not blank" at bounding box center [245, 104] width 36 height 9
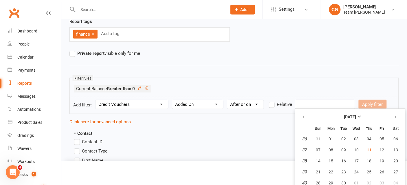
scroll to position [62, 0]
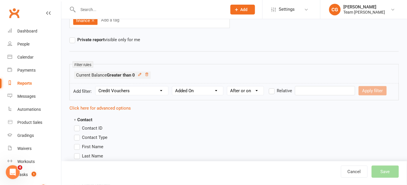
click at [305, 89] on input "text" at bounding box center [325, 90] width 60 height 9
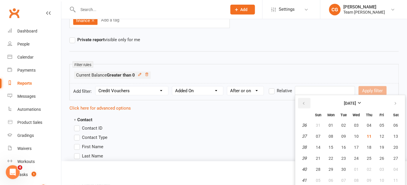
click at [306, 105] on button "button" at bounding box center [304, 103] width 12 height 10
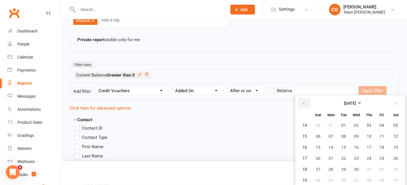
click at [306, 105] on button "button" at bounding box center [304, 103] width 12 height 10
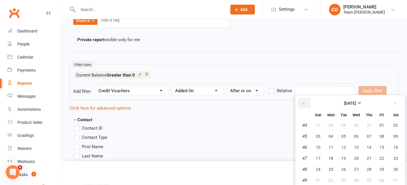
click at [306, 105] on button "button" at bounding box center [304, 103] width 12 height 10
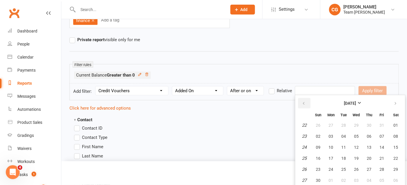
click at [306, 105] on button "button" at bounding box center [304, 103] width 12 height 10
click at [395, 103] on icon "button" at bounding box center [396, 103] width 4 height 5
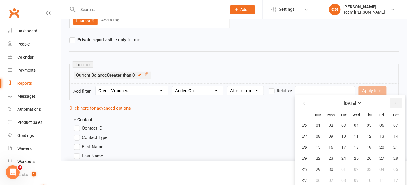
click at [395, 103] on icon "button" at bounding box center [396, 103] width 4 height 5
click at [302, 100] on button "button" at bounding box center [304, 103] width 12 height 10
click at [320, 123] on span "01" at bounding box center [318, 125] width 5 height 5
type input "[DATE]"
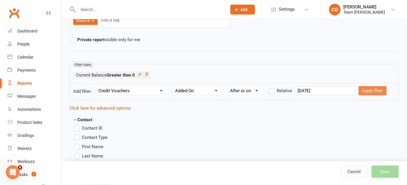
click at [361, 90] on button "Apply filter" at bounding box center [373, 90] width 28 height 9
select select
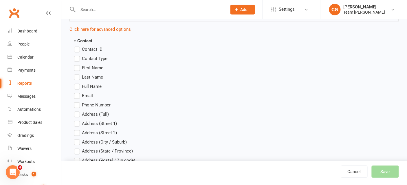
scroll to position [170, 0]
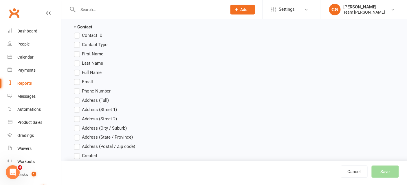
click at [77, 70] on label "Full Name" at bounding box center [88, 72] width 28 height 7
click at [77, 69] on input "Full Name" at bounding box center [76, 69] width 4 height 0
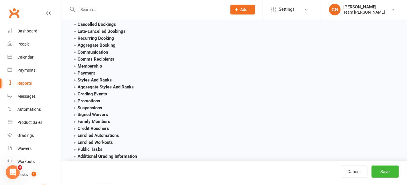
scroll to position [807, 0]
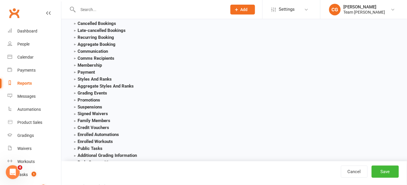
click at [75, 126] on strong "Credit Vouchers" at bounding box center [91, 127] width 35 height 5
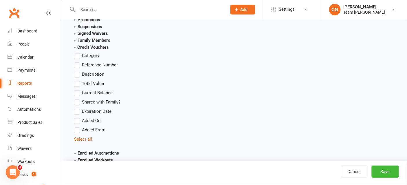
scroll to position [896, 0]
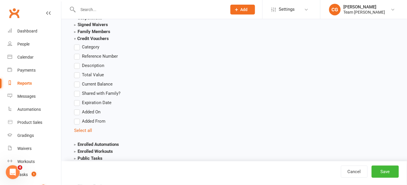
click at [77, 73] on label "Total Value" at bounding box center [89, 75] width 30 height 7
click at [77, 72] on input "Total Value" at bounding box center [76, 72] width 4 height 0
click at [78, 83] on label "Current Balance" at bounding box center [93, 84] width 39 height 7
click at [78, 81] on input "Current Balance" at bounding box center [76, 81] width 4 height 0
click at [77, 109] on label "Added On" at bounding box center [87, 112] width 26 height 7
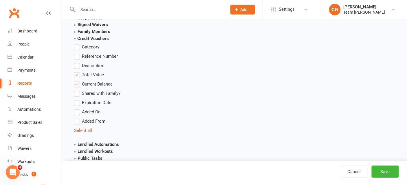
click at [77, 109] on input "Added On" at bounding box center [76, 109] width 4 height 0
click at [78, 100] on label "Expiration Date" at bounding box center [92, 102] width 37 height 7
click at [78, 99] on input "Expiration Date" at bounding box center [76, 99] width 4 height 0
click at [389, 174] on button "Save" at bounding box center [385, 171] width 27 height 12
